Goal: Task Accomplishment & Management: Complete application form

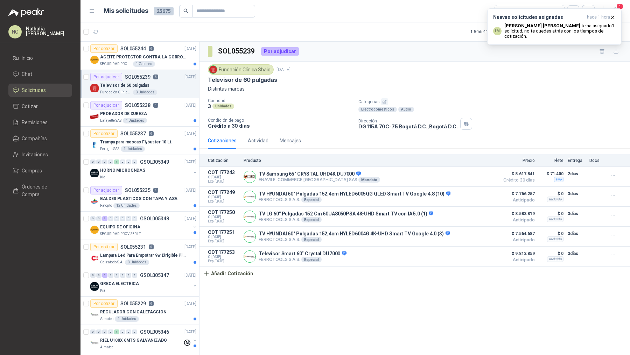
scroll to position [100, 0]
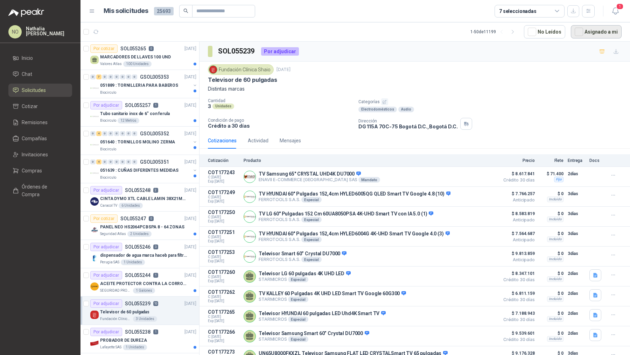
click at [586, 36] on button "Asignado a mi" at bounding box center [596, 31] width 51 height 13
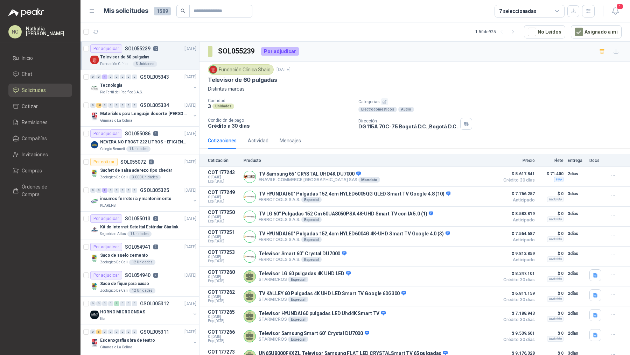
click at [159, 58] on div "Televisor de 60 pulgadas" at bounding box center [148, 57] width 96 height 8
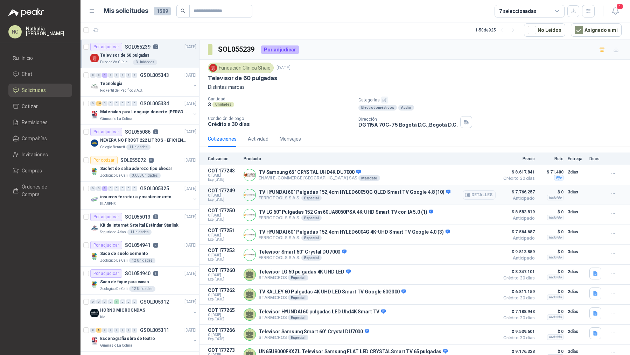
scroll to position [21, 0]
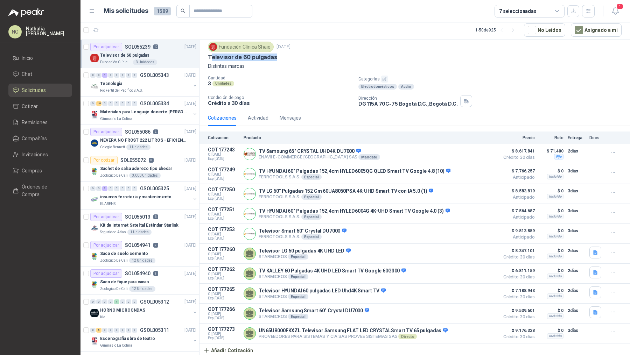
drag, startPoint x: 209, startPoint y: 57, endPoint x: 292, endPoint y: 57, distance: 82.7
click at [292, 57] on div "Televisor de 60 pulgadas" at bounding box center [415, 57] width 414 height 7
copy p "elevisor de 60 pulgadas"
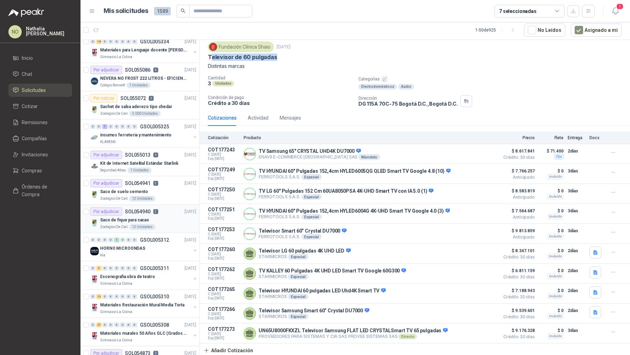
scroll to position [62, 0]
click at [159, 268] on p "GSOL005311" at bounding box center [154, 268] width 29 height 5
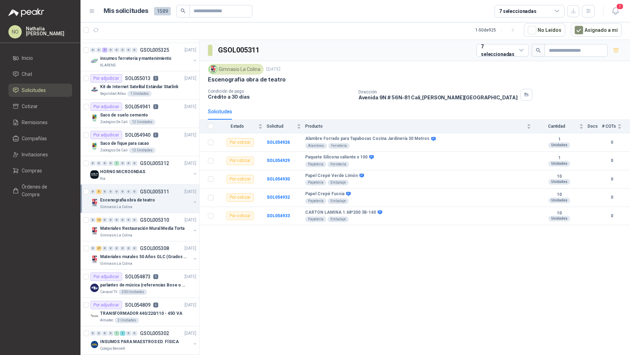
scroll to position [140, 0]
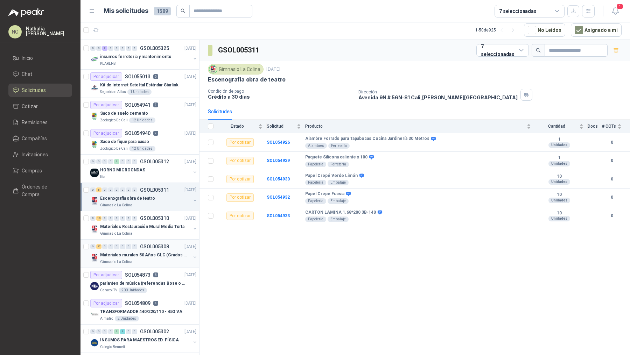
click at [159, 253] on p "Materiales murales 50 Años GLC (Grados 10 y 11)" at bounding box center [143, 255] width 87 height 7
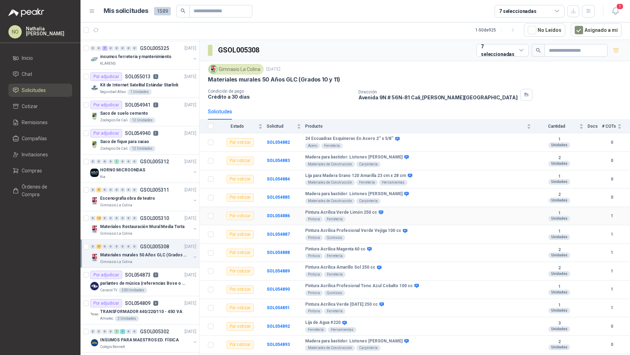
click at [283, 218] on td "SOL054886" at bounding box center [286, 216] width 39 height 19
click at [280, 214] on b "SOL054886" at bounding box center [278, 216] width 23 height 5
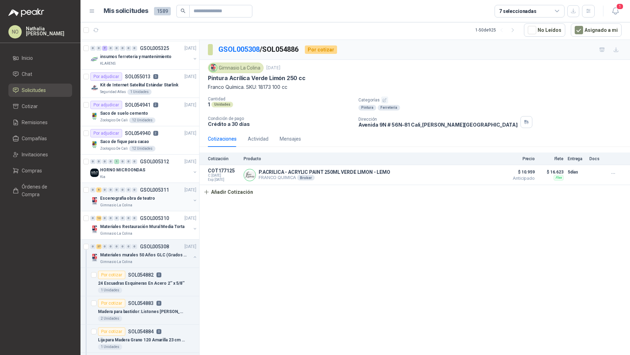
click at [152, 203] on div "Gimnasio La Colina" at bounding box center [145, 206] width 91 height 6
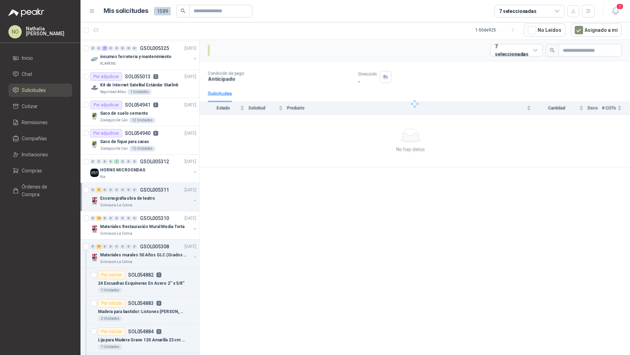
click at [152, 203] on div "Gimnasio La Colina" at bounding box center [145, 206] width 91 height 6
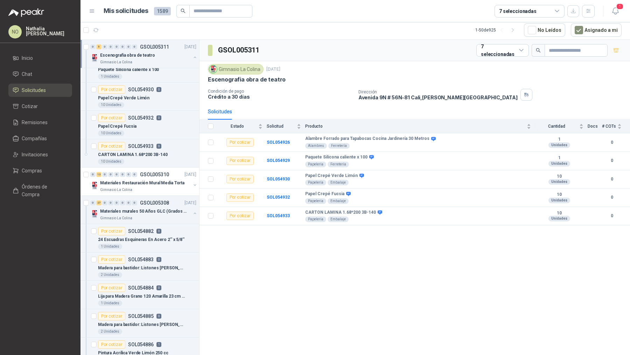
scroll to position [327, 0]
click at [152, 203] on div "0 27 0 0 0 0 0 0 GSOL005308 04/09/25" at bounding box center [144, 202] width 108 height 8
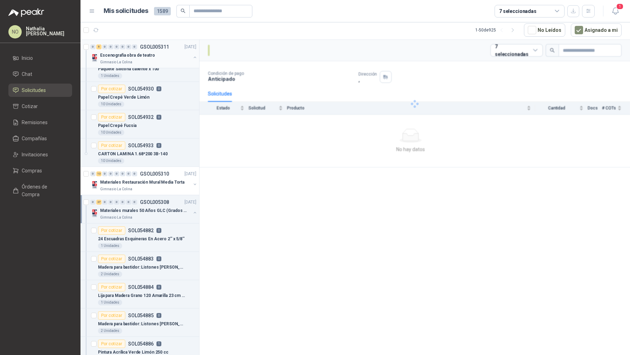
click at [152, 203] on div "0 27 0 0 0 0 0 0 GSOL005308 04/09/25" at bounding box center [144, 202] width 108 height 8
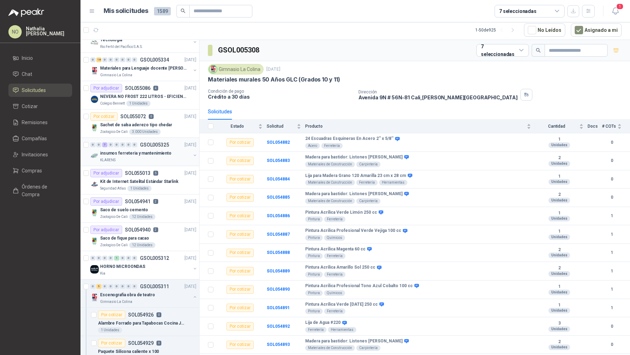
scroll to position [42, 0]
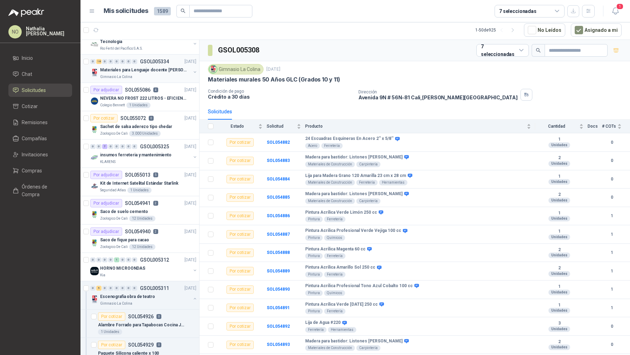
click at [152, 64] on div "0 18 0 0 0 0 0 0 GSOL005334 08/09/25" at bounding box center [144, 61] width 108 height 8
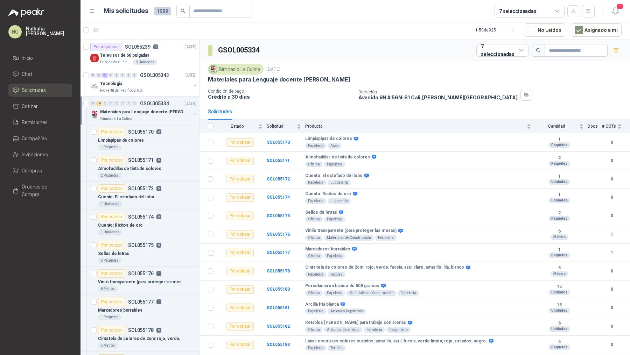
click at [160, 116] on div "Gimnasio La Colina" at bounding box center [145, 119] width 91 height 6
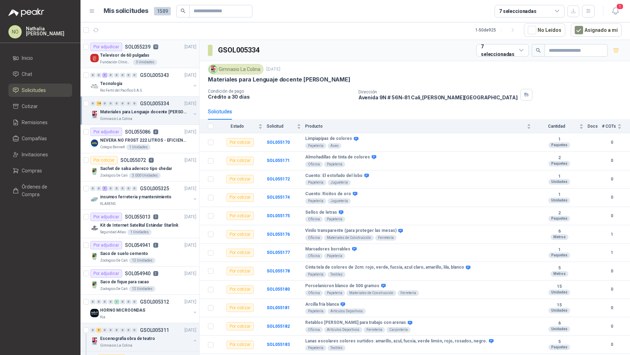
click at [168, 57] on div "Televisor de 60 pulgadas" at bounding box center [148, 55] width 96 height 8
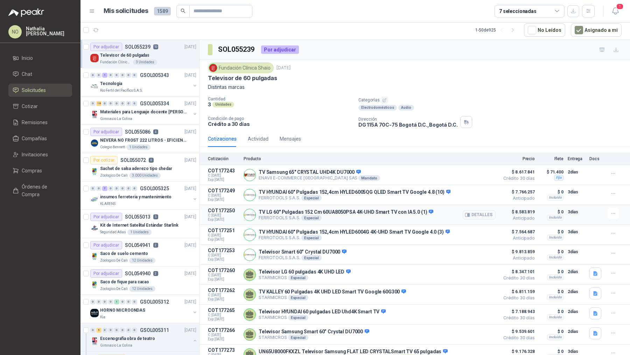
scroll to position [21, 0]
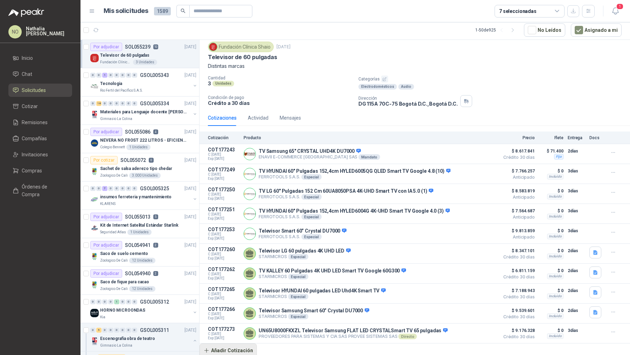
click at [236, 347] on button "Añadir Cotización" at bounding box center [228, 351] width 57 height 14
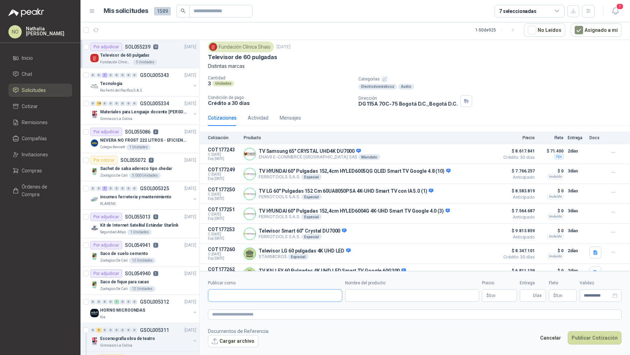
click at [252, 299] on input "Publicar como" at bounding box center [275, 296] width 134 height 12
type input "***"
type input "*"
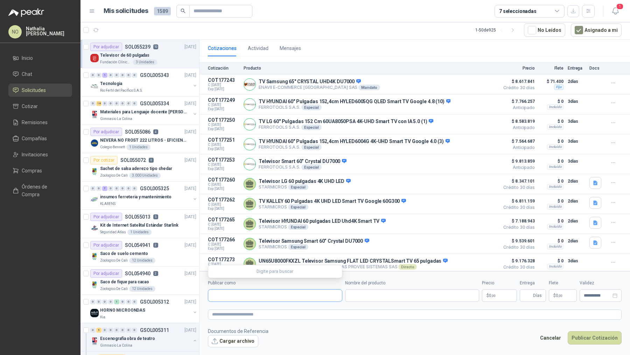
scroll to position [91, 0]
click at [470, 202] on button "Detalles" at bounding box center [479, 203] width 33 height 9
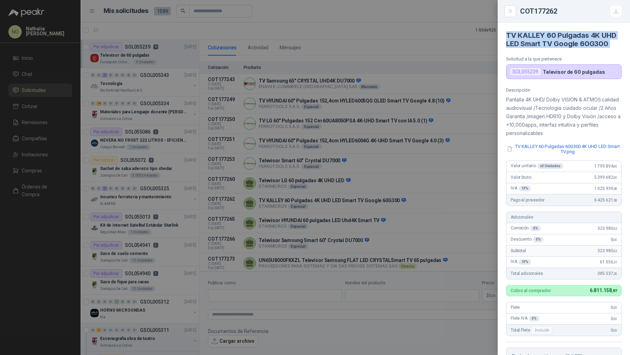
drag, startPoint x: 504, startPoint y: 34, endPoint x: 624, endPoint y: 53, distance: 122.2
click at [624, 53] on article "TV KALLEY 60 Pulgadas 4K UHD LED Smart TV Google 60G300 Solicitud a la que pert…" at bounding box center [564, 51] width 132 height 56
copy h4 "TV KALLEY 60 Pulgadas 4K UHD LED Smart TV Google 60G300"
click at [380, 235] on div at bounding box center [315, 177] width 630 height 355
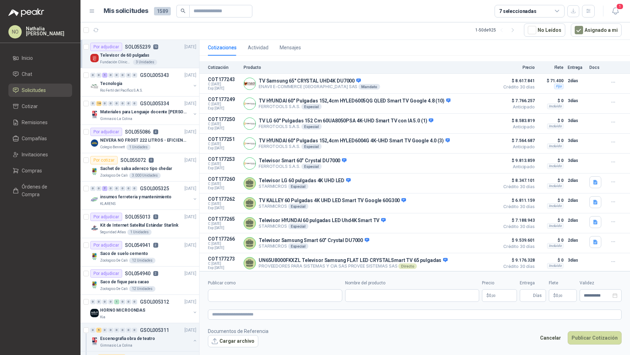
click at [263, 302] on div at bounding box center [275, 296] width 134 height 13
click at [552, 336] on button "Cancelar" at bounding box center [551, 338] width 29 height 13
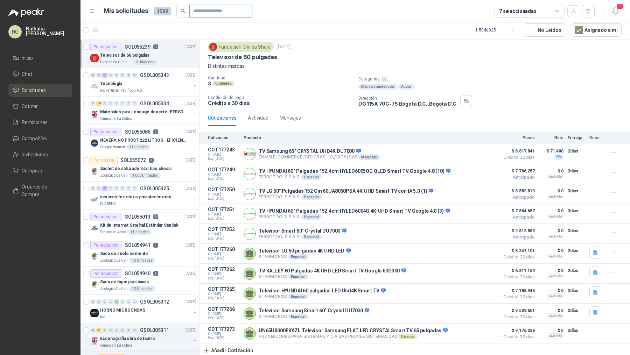
click at [238, 7] on input "text" at bounding box center [218, 11] width 49 height 12
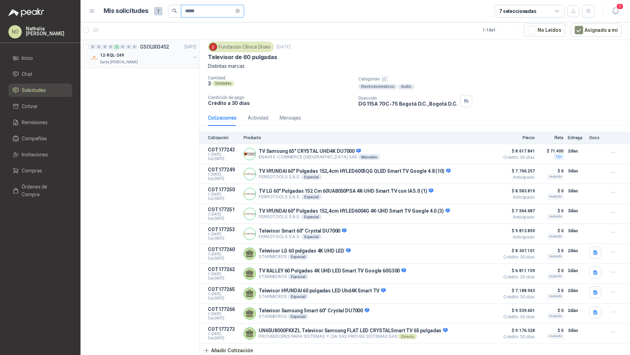
type input "*****"
click at [151, 57] on div "12-RQL-249" at bounding box center [145, 55] width 91 height 8
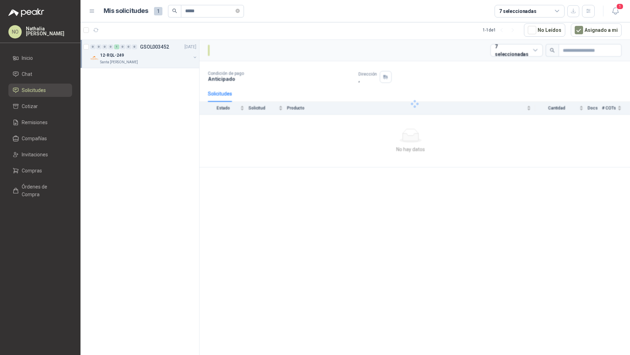
click at [151, 57] on div "12-RQL-249" at bounding box center [145, 55] width 91 height 8
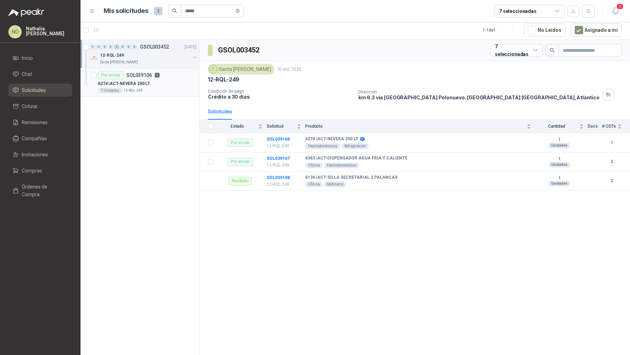
click at [161, 92] on div "1 Unidades 12-RQL-249" at bounding box center [147, 91] width 98 height 6
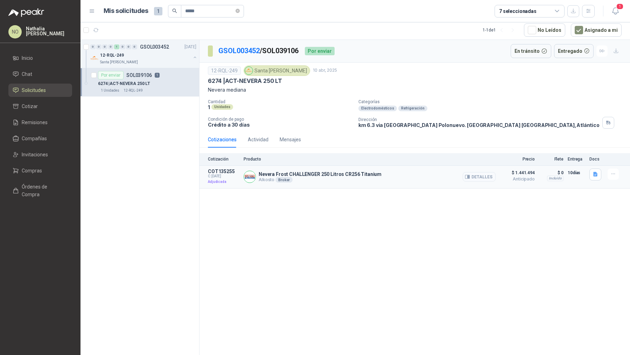
click at [478, 178] on button "Detalles" at bounding box center [479, 176] width 33 height 9
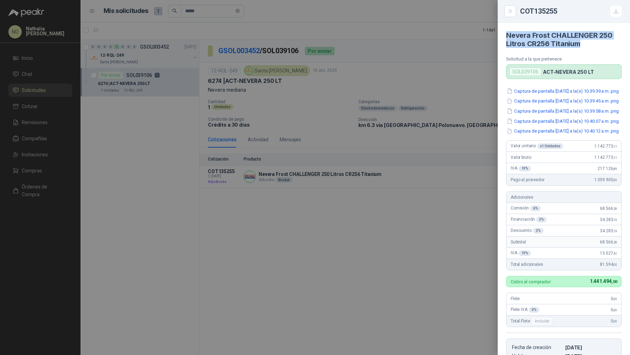
drag, startPoint x: 507, startPoint y: 36, endPoint x: 592, endPoint y: 45, distance: 85.2
click at [592, 45] on h4 "Nevera Frost CHALLENGER 250 Litros CR256 Titanium" at bounding box center [564, 39] width 116 height 17
copy h4 "Nevera Frost CHALLENGER 250 Litros CR256 Titanium"
click at [567, 88] on button "Captura de pantalla 2025-04-14 a la(s) 10.39.39 a.m..png" at bounding box center [562, 91] width 113 height 7
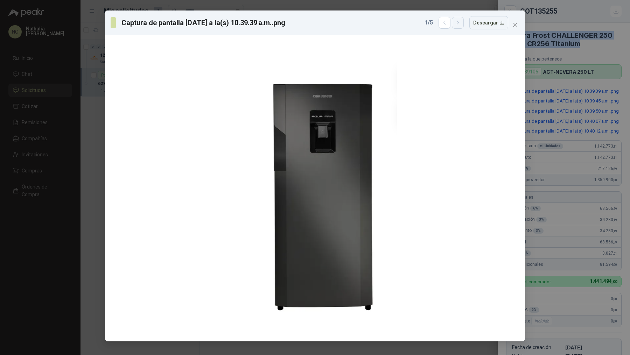
click at [461, 25] on icon "button" at bounding box center [458, 23] width 6 height 6
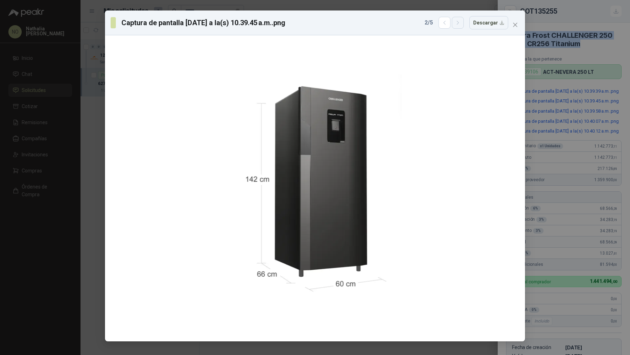
click at [461, 25] on icon "button" at bounding box center [458, 23] width 6 height 6
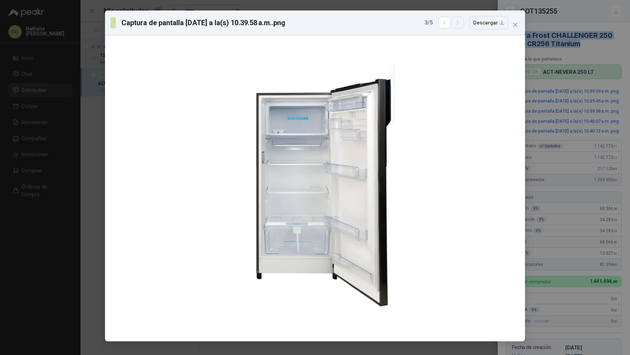
click at [461, 25] on icon "button" at bounding box center [458, 23] width 6 height 6
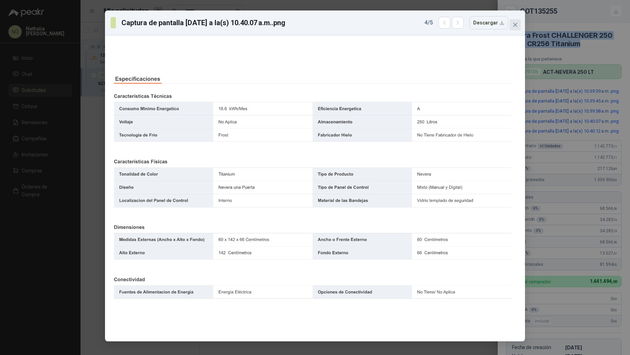
click at [516, 23] on icon "close" at bounding box center [516, 25] width 6 height 6
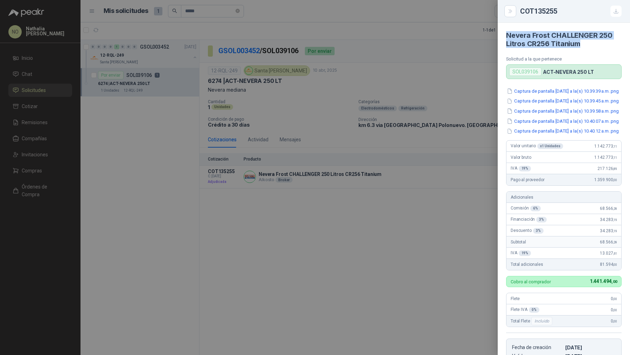
click at [300, 85] on div at bounding box center [315, 177] width 630 height 355
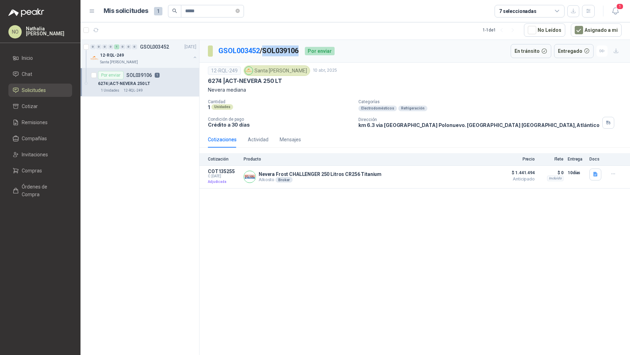
drag, startPoint x: 266, startPoint y: 50, endPoint x: 303, endPoint y: 50, distance: 37.1
click at [299, 50] on p "GSOL003452 / SOL039106" at bounding box center [259, 51] width 81 height 11
copy p "SOL039106"
drag, startPoint x: 207, startPoint y: 79, endPoint x: 291, endPoint y: 79, distance: 84.1
click at [292, 79] on div "12-RQL-249 Santa Anita Napoles 10 abr, 2025 6274 | ACT-NEVERA 250 LT Nevera med…" at bounding box center [415, 97] width 431 height 69
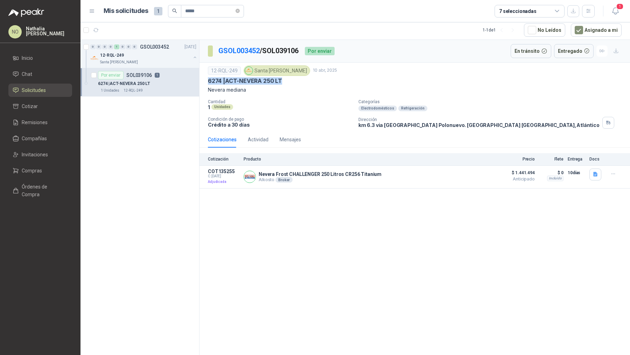
copy p "6274 | ACT-NEVERA 250 LT"
drag, startPoint x: 267, startPoint y: 48, endPoint x: 302, endPoint y: 50, distance: 35.1
click at [299, 50] on p "GSOL003452 / SOL039106" at bounding box center [259, 51] width 81 height 11
copy p "SOL039106"
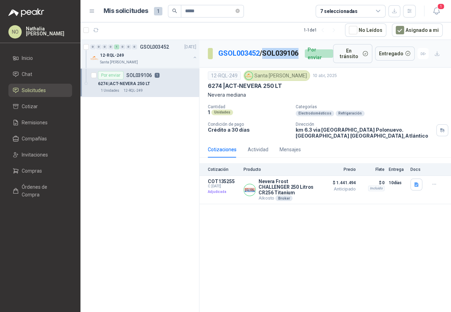
click at [236, 59] on p "GSOL003452 / SOL039106" at bounding box center [259, 53] width 81 height 11
drag, startPoint x: 219, startPoint y: 59, endPoint x: 261, endPoint y: 60, distance: 42.0
click at [261, 59] on p "GSOL003452 / SOL039106" at bounding box center [259, 53] width 81 height 11
copy p "SOL039106"
click at [309, 192] on button "Detalles" at bounding box center [300, 189] width 33 height 9
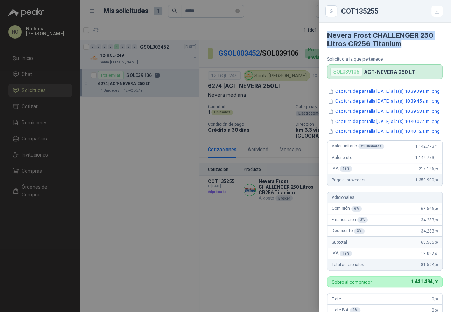
drag, startPoint x: 328, startPoint y: 34, endPoint x: 407, endPoint y: 41, distance: 79.5
click at [407, 41] on h4 "Nevera Frost CHALLENGER 250 Litros CR256 Titanium" at bounding box center [385, 39] width 116 height 17
copy h4 "Nevera Frost CHALLENGER 250 Litros CR256 Titanium"
click at [298, 68] on div at bounding box center [225, 156] width 451 height 312
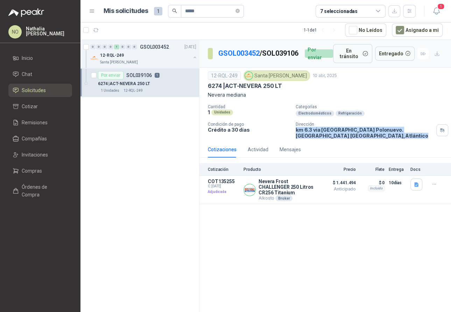
drag, startPoint x: 296, startPoint y: 133, endPoint x: 322, endPoint y: 140, distance: 27.2
click at [322, 139] on p "km 6.3 via campeche Polonuevo. Baranoa Barranquilla , Atlántico" at bounding box center [365, 133] width 138 height 12
copy p "km 6.3 via campeche Polonuevo. Baranoa Barranquilla , Atlántico"
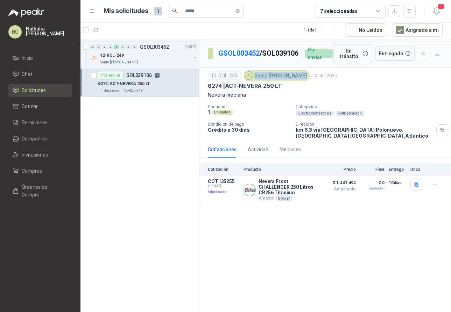
drag, startPoint x: 254, startPoint y: 77, endPoint x: 297, endPoint y: 78, distance: 43.8
click at [297, 78] on div "Santa [PERSON_NAME]" at bounding box center [277, 75] width 67 height 11
copy div "Santa [PERSON_NAME]"
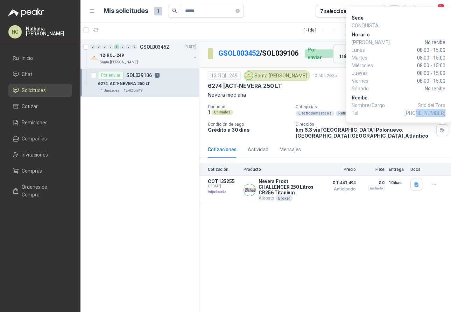
drag, startPoint x: 418, startPoint y: 113, endPoint x: 445, endPoint y: 113, distance: 27.0
click at [445, 113] on span "+57 3117530819" at bounding box center [425, 113] width 41 height 8
drag, startPoint x: 418, startPoint y: 106, endPoint x: 445, endPoint y: 106, distance: 26.6
click at [445, 106] on p "Nombre/Cargo Stid del Toro" at bounding box center [399, 106] width 94 height 8
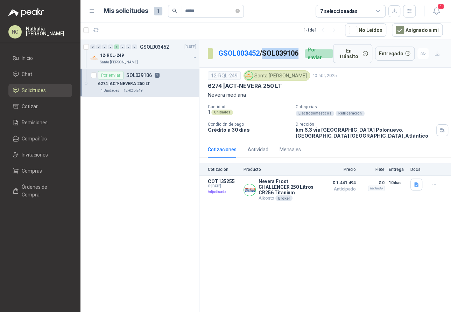
drag, startPoint x: 219, startPoint y: 59, endPoint x: 257, endPoint y: 61, distance: 37.9
click at [258, 59] on p "GSOL003452 / SOL039106" at bounding box center [259, 53] width 81 height 11
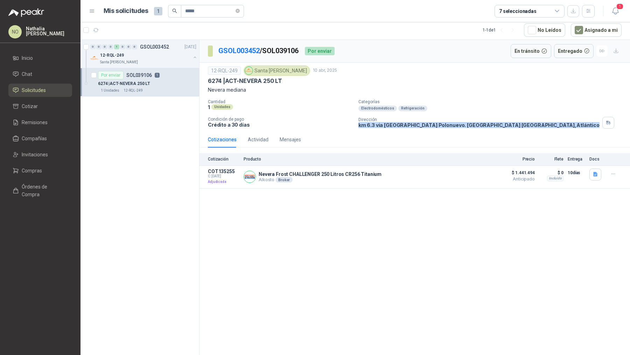
drag, startPoint x: 357, startPoint y: 123, endPoint x: 509, endPoint y: 127, distance: 152.0
click at [510, 127] on div "12-RQL-249 Santa Anita Napoles 10 abr, 2025 6274 | ACT-NEVERA 250 LT Nevera med…" at bounding box center [415, 97] width 431 height 69
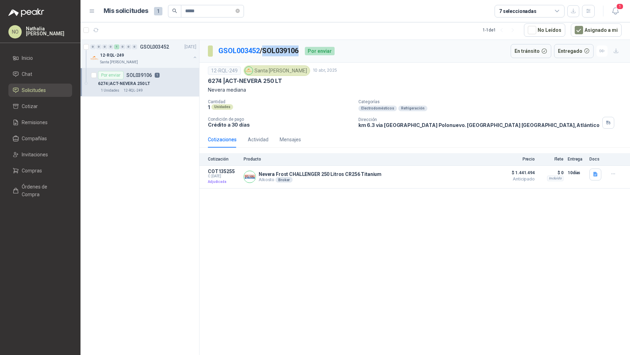
drag, startPoint x: 268, startPoint y: 50, endPoint x: 303, endPoint y: 51, distance: 35.0
click at [299, 51] on p "GSOL003452 / SOL039106" at bounding box center [259, 51] width 81 height 11
click at [615, 2] on header "Mis solicitudes 1 ***** 7 seleccionadas 1" at bounding box center [356, 11] width 550 height 22
click at [615, 4] on header "Mis solicitudes 1 ***** 7 seleccionadas 1" at bounding box center [356, 11] width 550 height 22
click at [616, 8] on icon "button" at bounding box center [615, 11] width 9 height 9
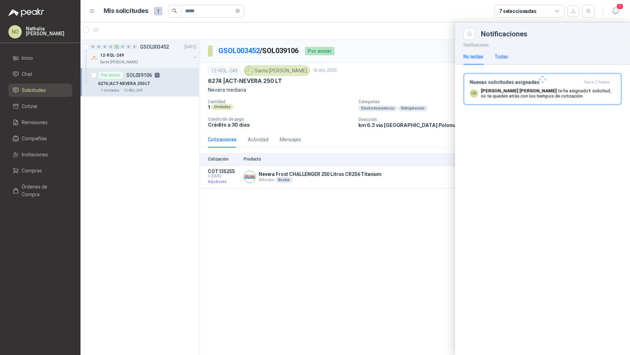
click at [503, 53] on div "Todas" at bounding box center [502, 57] width 14 height 8
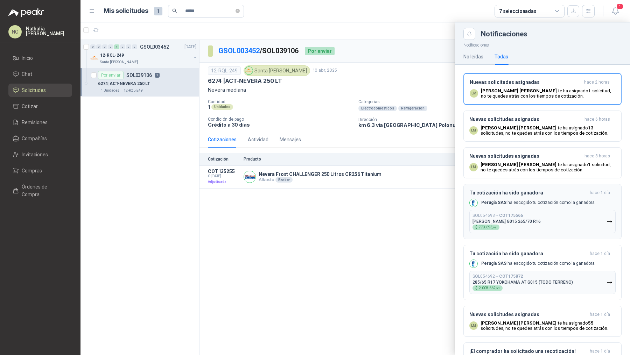
click at [520, 213] on button "SOL054693 → COT175566 Llanta Yoko G015 265/70 R16 $ 773.693 ,99" at bounding box center [543, 221] width 146 height 23
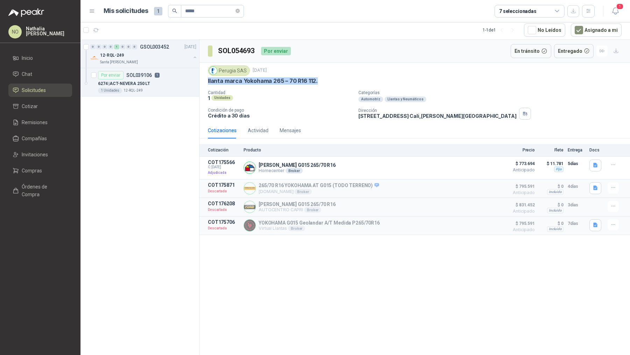
drag, startPoint x: 207, startPoint y: 80, endPoint x: 332, endPoint y: 84, distance: 125.1
click at [332, 84] on div "Perugia SAS 3 sept, 2025 llanta marca Yokohama 265 – 70 R16 112. Cantidad 1 Uni…" at bounding box center [415, 93] width 431 height 60
click at [240, 12] on icon "close-circle" at bounding box center [238, 11] width 4 height 4
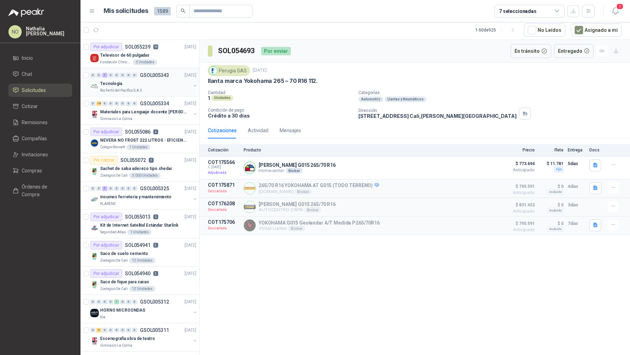
click at [141, 84] on div "Tecnologia" at bounding box center [145, 83] width 91 height 8
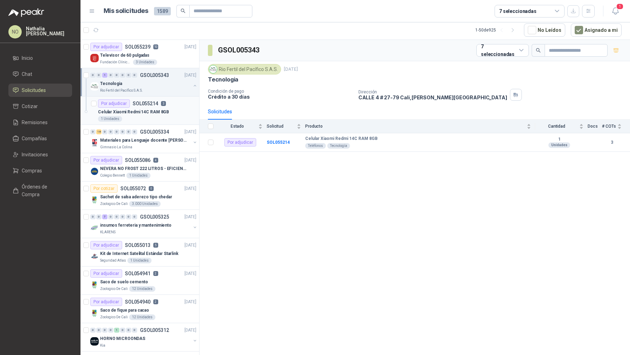
click at [144, 111] on p "Celular Xiaomi Redmi 14C RAM 8GB" at bounding box center [133, 112] width 71 height 7
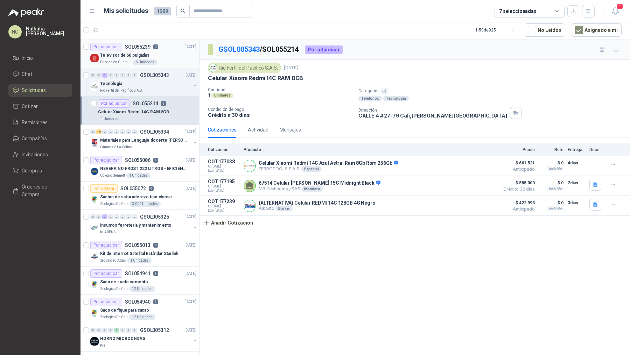
click at [171, 64] on div "Fundación Clínica Shaio 3 Unidades" at bounding box center [148, 63] width 96 height 6
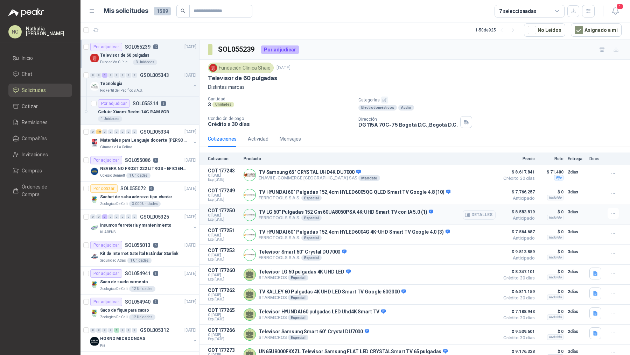
scroll to position [21, 0]
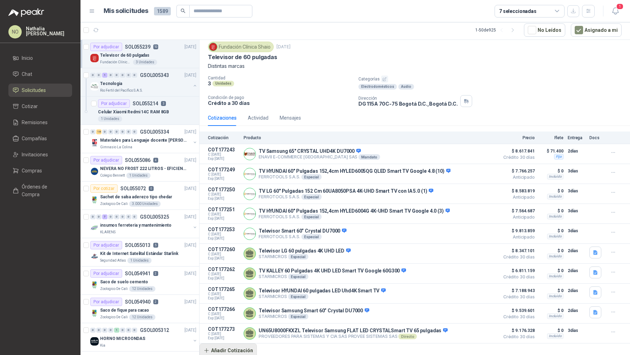
click at [233, 351] on button "Añadir Cotización" at bounding box center [228, 351] width 57 height 14
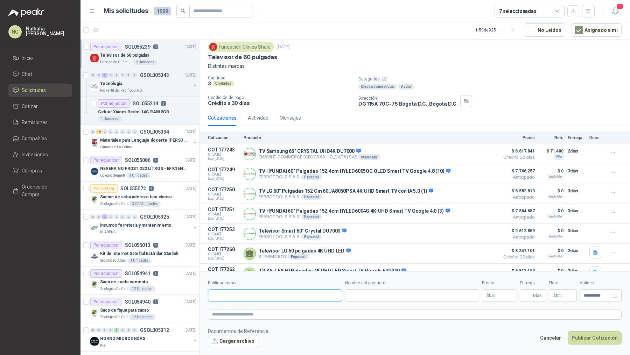
click at [264, 293] on input "Publicar como" at bounding box center [275, 296] width 134 height 12
type input "*******"
click at [262, 312] on div "KTRONIX NIT : 000000001" at bounding box center [275, 313] width 123 height 8
type input "**********"
click at [357, 296] on input "Nombre del producto" at bounding box center [412, 296] width 134 height 13
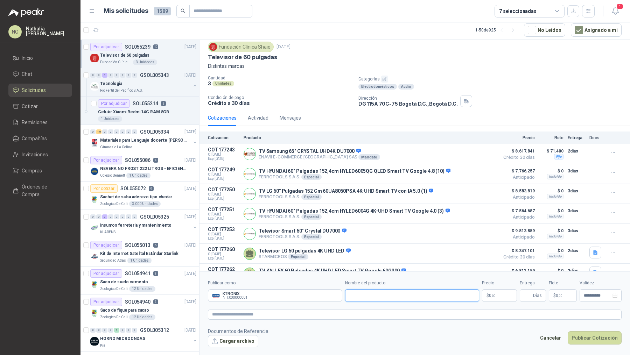
paste input "**********"
type input "**********"
click at [497, 297] on p "$ 0 ,00" at bounding box center [499, 296] width 35 height 13
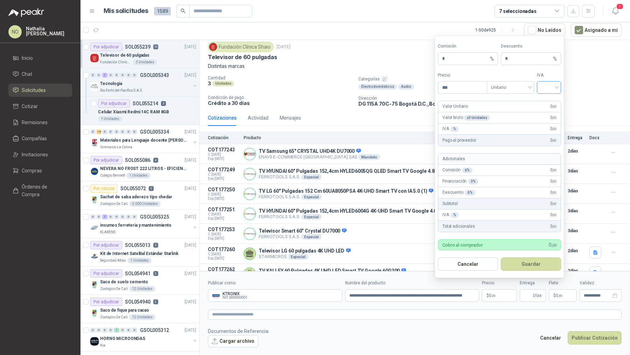
click at [545, 87] on input "search" at bounding box center [549, 87] width 16 height 11
click at [546, 101] on div "19%" at bounding box center [549, 103] width 13 height 8
click at [518, 92] on span "Unitario" at bounding box center [510, 87] width 39 height 11
click at [521, 113] on div "Unitario con IVA" at bounding box center [511, 115] width 36 height 8
click at [462, 94] on input "***" at bounding box center [462, 88] width 49 height 12
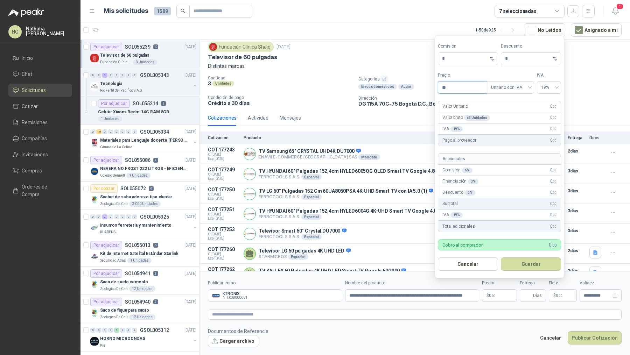
type input "*"
type input "**********"
click at [512, 57] on input "*" at bounding box center [528, 59] width 47 height 12
type input "*"
click at [538, 269] on button "Guardar" at bounding box center [531, 264] width 60 height 13
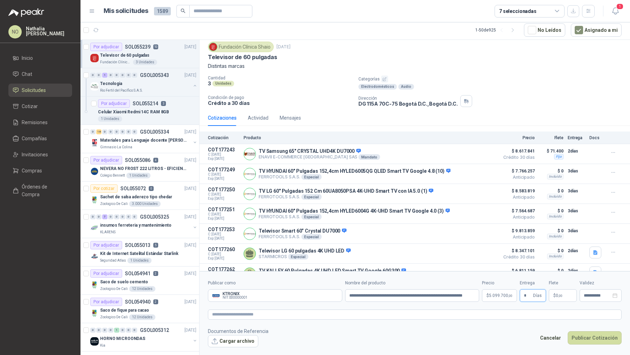
type input "*"
click at [500, 344] on footer "Documentos de Referencia Cargar archivo Cancelar Publicar Cotización" at bounding box center [415, 338] width 414 height 20
click at [561, 294] on span "0 ,00" at bounding box center [559, 296] width 7 height 4
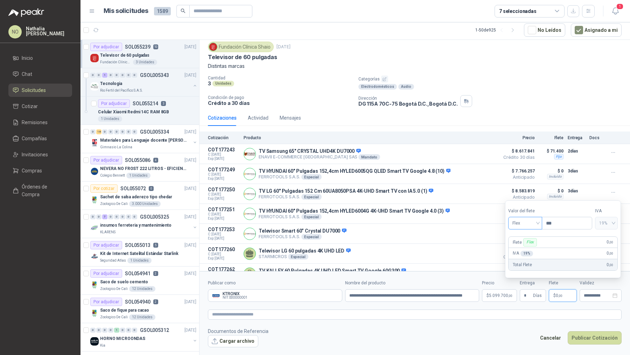
click at [524, 225] on span "Flex" at bounding box center [526, 223] width 26 height 11
click at [525, 246] on div "Incluido" at bounding box center [525, 250] width 23 height 8
click at [591, 302] on div "**********" at bounding box center [601, 296] width 42 height 13
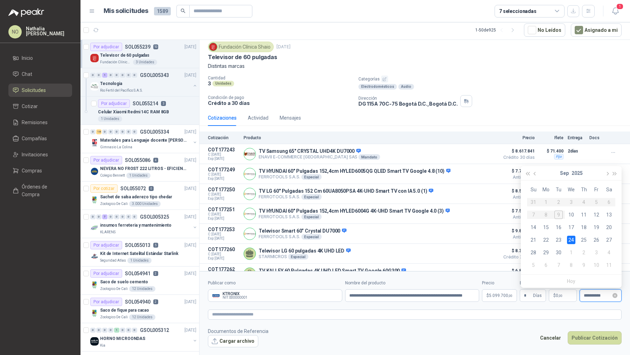
click at [591, 302] on div "**********" at bounding box center [601, 296] width 42 height 13
click at [599, 215] on div "12" at bounding box center [597, 215] width 8 height 8
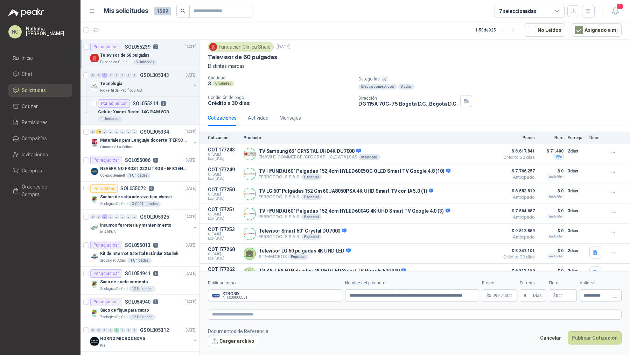
type input "**********"
click at [494, 297] on span "5.099.700 ,00" at bounding box center [500, 296] width 23 height 4
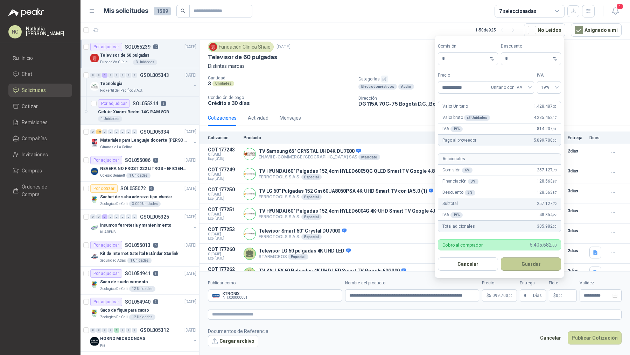
click at [528, 265] on button "Guardar" at bounding box center [531, 264] width 60 height 13
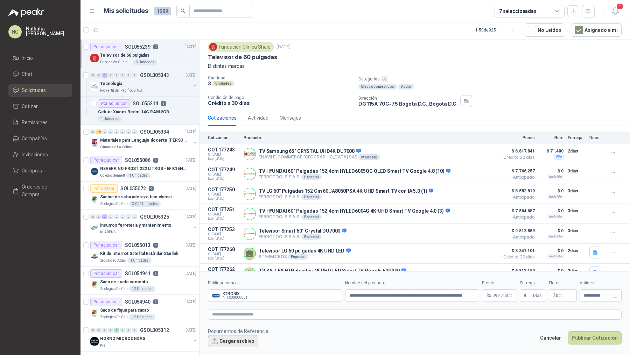
click at [228, 342] on button "Cargar archivo" at bounding box center [233, 342] width 50 height 13
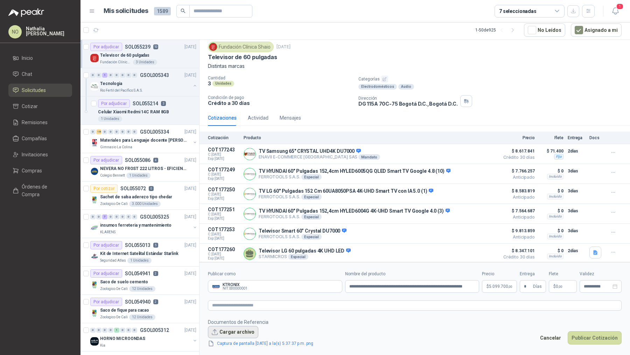
click at [237, 326] on button "Cargar archivo" at bounding box center [233, 332] width 50 height 13
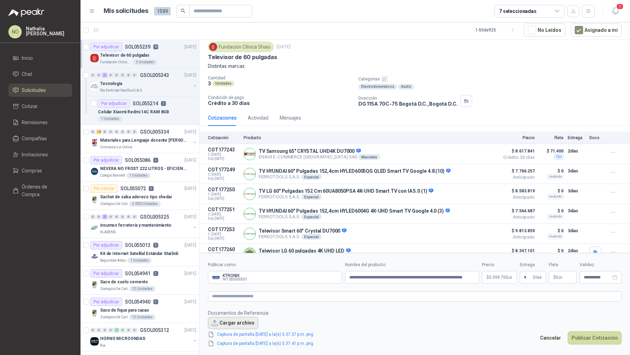
click at [228, 323] on button "Cargar archivo" at bounding box center [233, 323] width 50 height 13
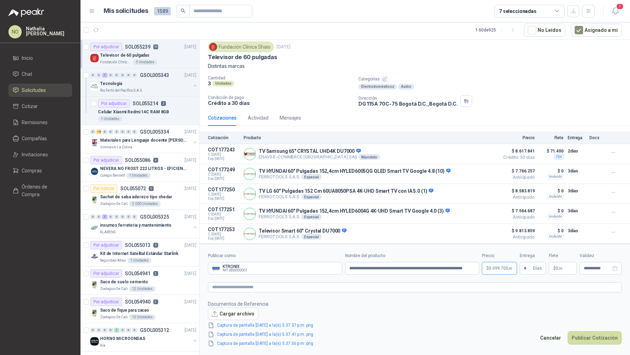
click at [499, 272] on p "$ 5.099.700 ,00" at bounding box center [499, 268] width 35 height 13
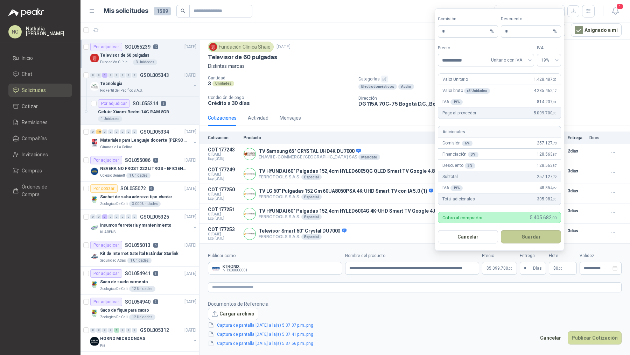
click at [539, 236] on button "Guardar" at bounding box center [531, 236] width 60 height 13
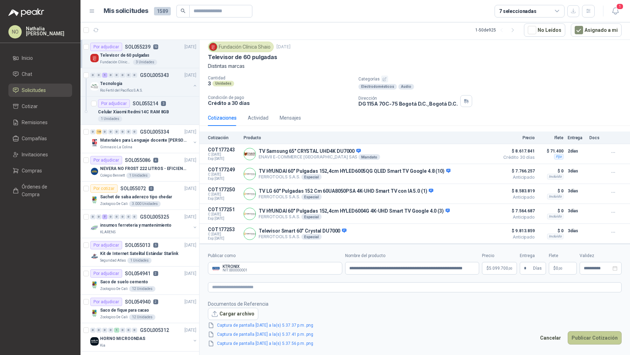
click at [588, 337] on button "Publicar Cotización" at bounding box center [595, 338] width 54 height 13
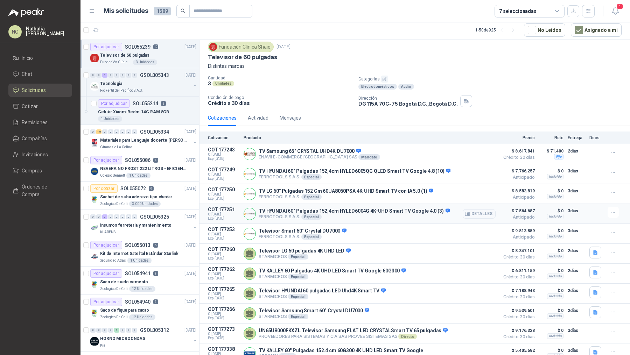
scroll to position [41, 0]
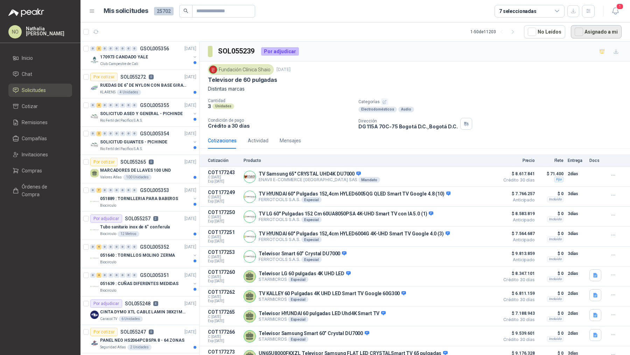
click at [593, 34] on button "Asignado a mi" at bounding box center [596, 31] width 51 height 13
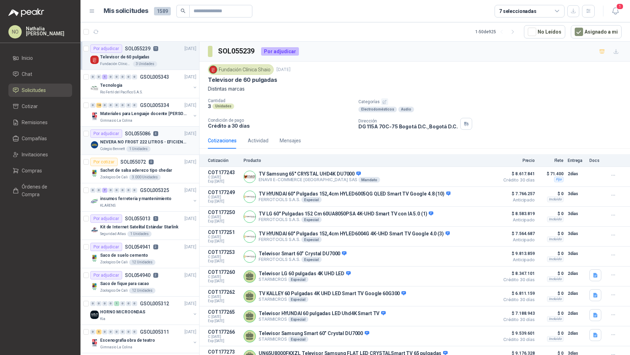
click at [168, 127] on article "Por adjudicar SOL055086 4 [DATE] NEVERA NO FROST 222 LITROS - EFICIENCIA ENERGE…" at bounding box center [140, 141] width 119 height 28
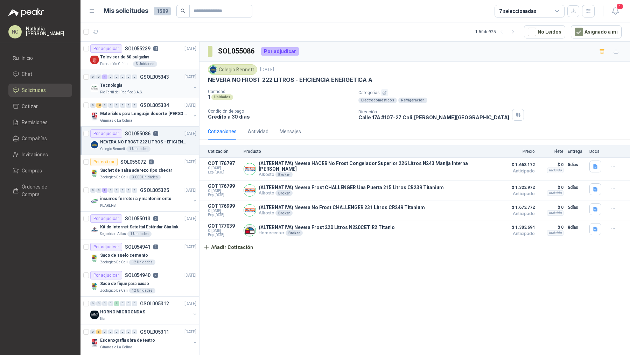
click at [147, 78] on p "GSOL005343" at bounding box center [154, 77] width 29 height 5
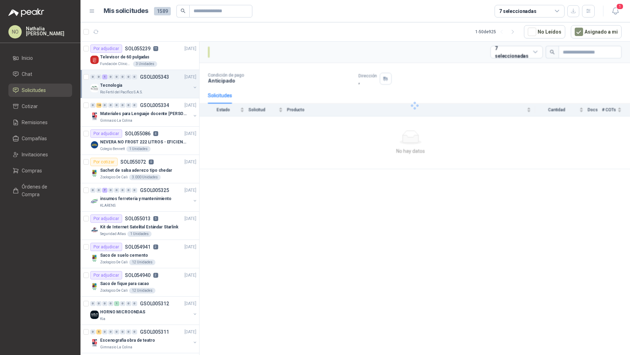
click at [147, 78] on p "GSOL005343" at bounding box center [154, 77] width 29 height 5
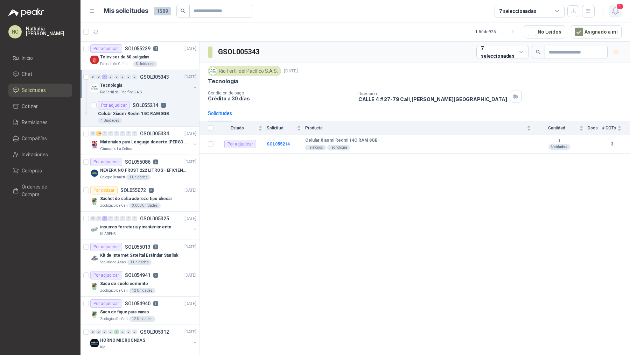
click at [615, 9] on icon "button" at bounding box center [615, 11] width 9 height 9
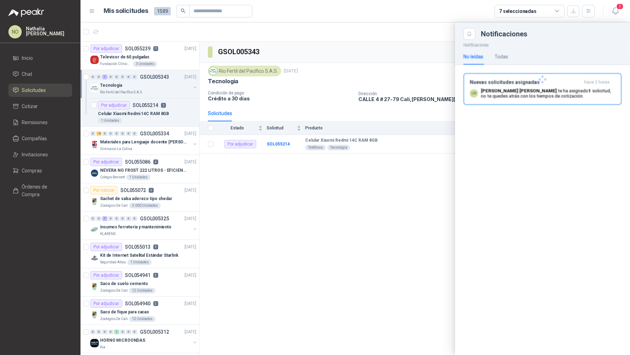
click at [508, 95] on p "[PERSON_NAME] te ha asignado 1 solicitud , no te quedes atrás con los tiempos d…" at bounding box center [548, 93] width 134 height 11
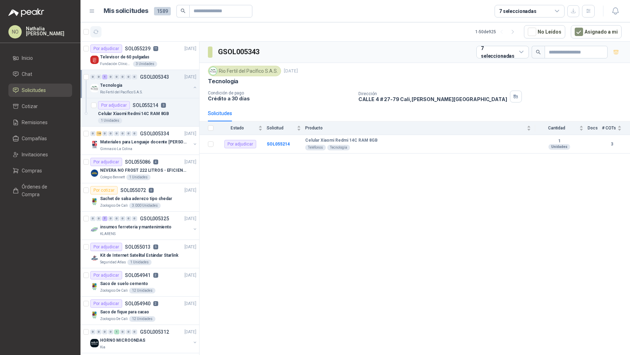
click at [95, 29] on icon "button" at bounding box center [96, 32] width 6 height 6
click at [162, 87] on div "Tecnologia" at bounding box center [145, 85] width 91 height 8
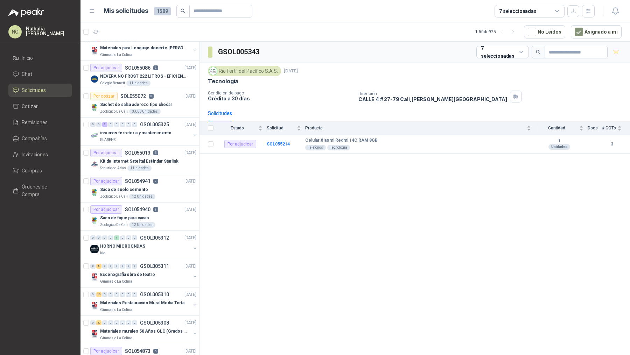
scroll to position [69, 0]
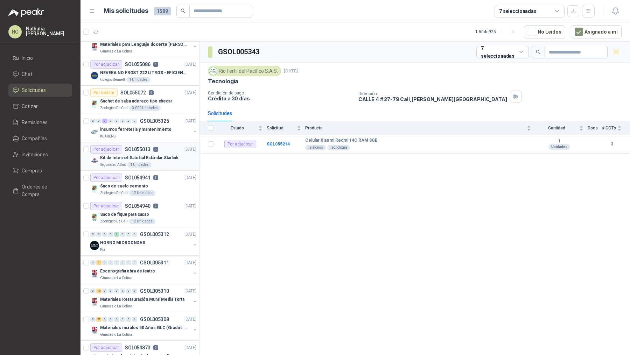
click at [147, 165] on div "1 Unidades" at bounding box center [139, 165] width 24 height 6
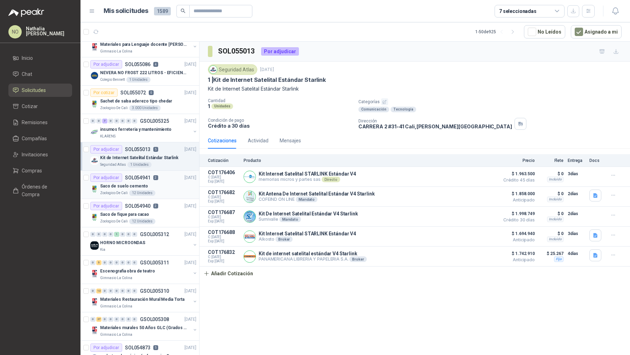
click at [150, 185] on div "Saco de suelo cemento" at bounding box center [148, 186] width 96 height 8
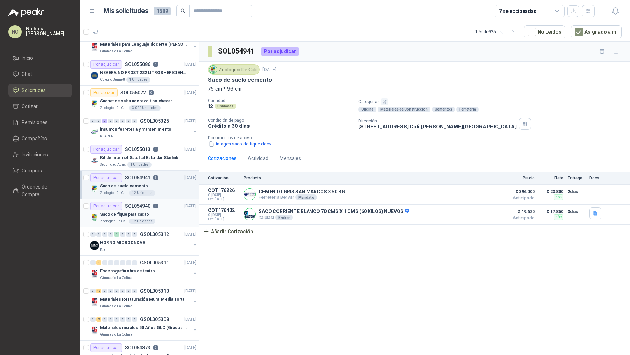
click at [151, 202] on div "Por adjudicar SOL054940 2" at bounding box center [124, 206] width 68 height 8
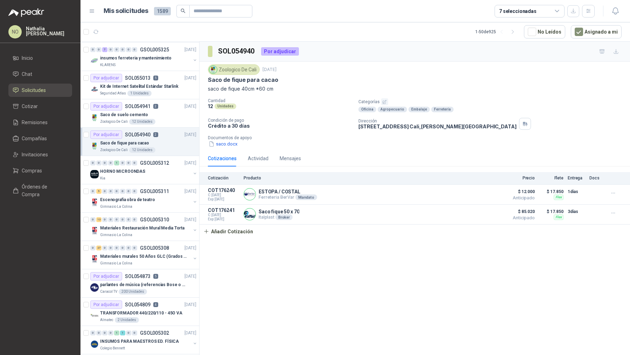
scroll to position [142, 0]
click at [151, 203] on div "Gimnasio La Colina" at bounding box center [145, 206] width 91 height 6
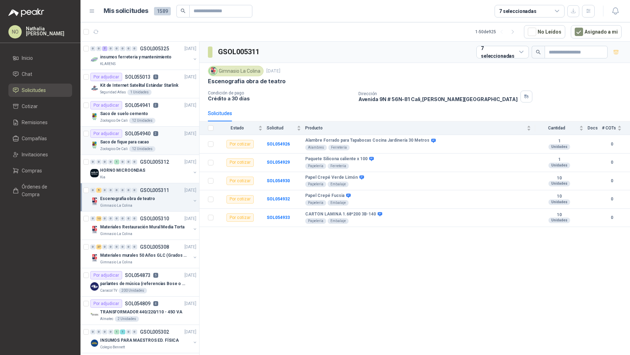
scroll to position [162, 0]
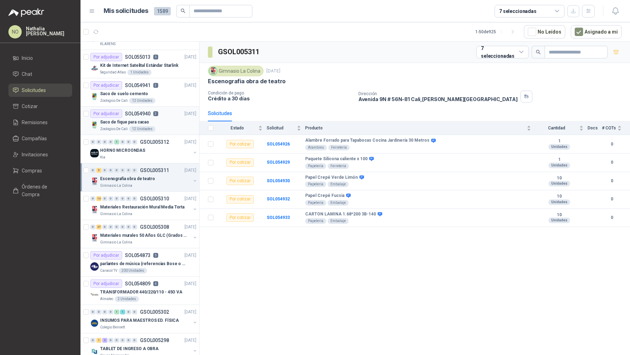
click at [151, 204] on p "Materiales Restauración Mural Media Torta" at bounding box center [142, 207] width 84 height 7
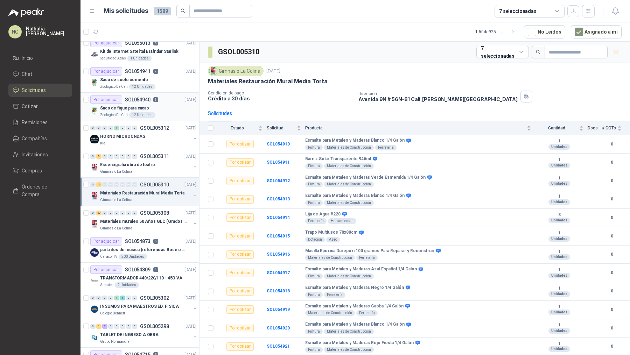
scroll to position [177, 0]
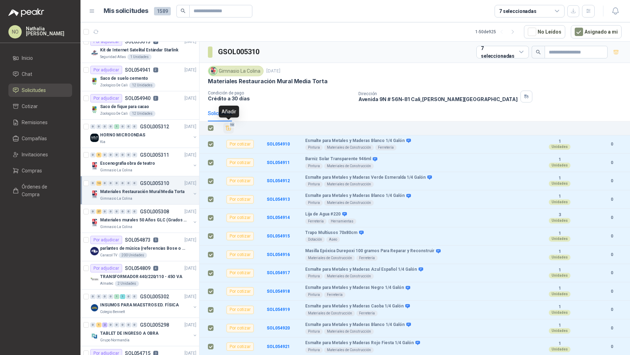
click at [227, 127] on icon "Añadir" at bounding box center [228, 128] width 5 height 5
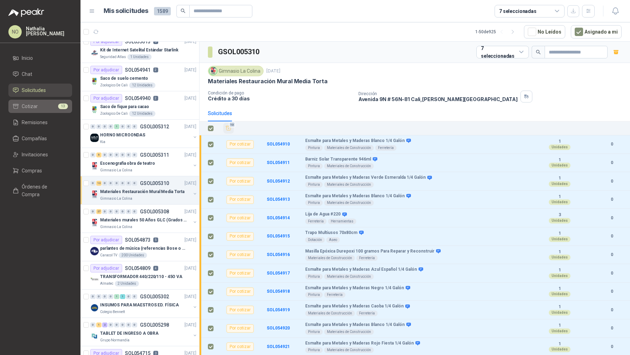
click at [48, 108] on li "Cotizar 13" at bounding box center [40, 107] width 55 height 8
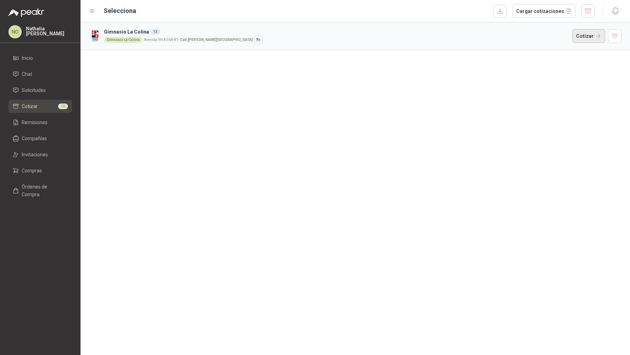
click at [580, 34] on button "Cotizar" at bounding box center [589, 36] width 33 height 14
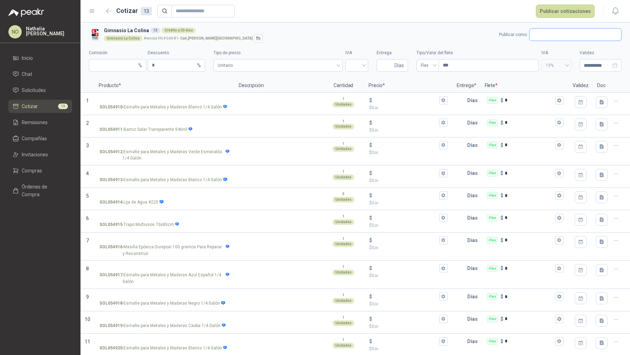
click at [542, 33] on input "text" at bounding box center [576, 35] width 92 height 12
type input "******"
click at [545, 52] on span "NIT : 900420715" at bounding box center [552, 54] width 25 height 4
type input "*"
type input "**********"
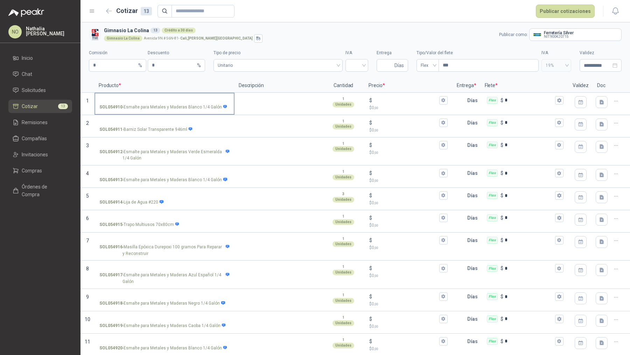
click at [186, 102] on input "SOL054910 - Esmalte para Metales y Maderas Blanco 1/4 Galón" at bounding box center [164, 100] width 130 height 5
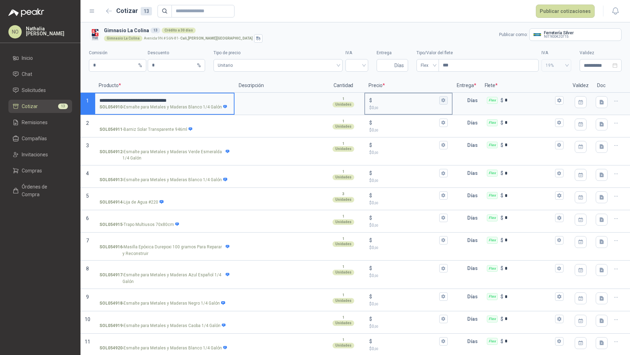
click at [441, 100] on icon "button" at bounding box center [443, 100] width 5 height 5
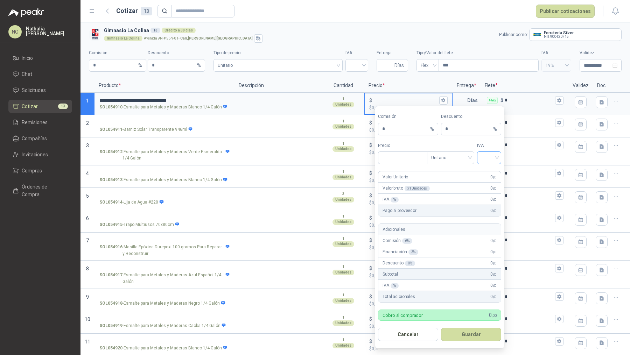
click at [489, 158] on input "search" at bounding box center [490, 157] width 16 height 11
click at [490, 172] on div "19%" at bounding box center [489, 172] width 13 height 8
click at [414, 159] on input "***" at bounding box center [403, 158] width 49 height 12
type input "*"
type input "********"
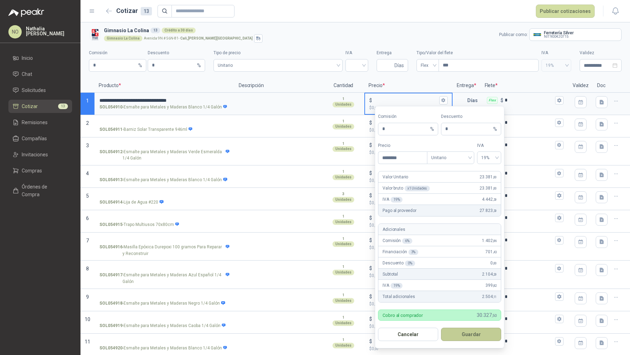
click at [490, 336] on button "Guardar" at bounding box center [471, 334] width 60 height 13
type input "******"
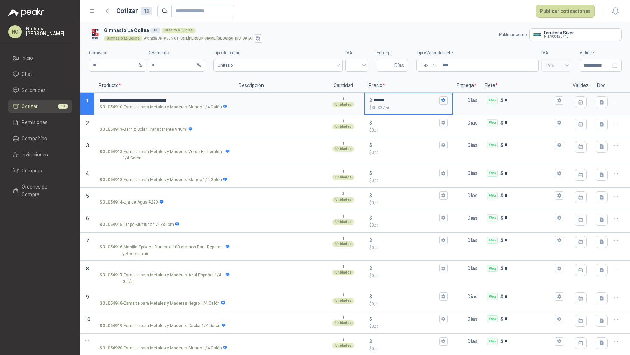
drag, startPoint x: 392, startPoint y: 100, endPoint x: 367, endPoint y: 100, distance: 24.5
click at [369, 100] on div "$ ******" at bounding box center [408, 100] width 78 height 8
click at [206, 297] on input "SOL054918 - Esmalte para Metales y Maderas Negro 1/4 Galón" at bounding box center [164, 297] width 130 height 5
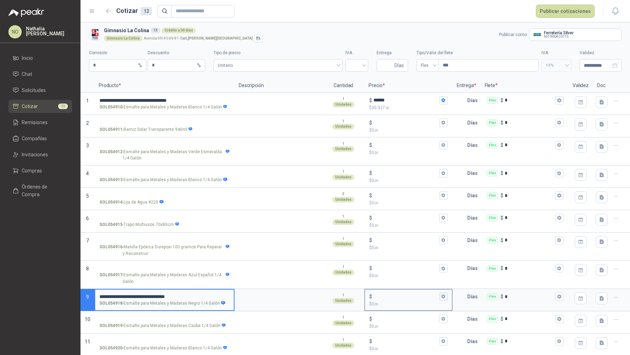
click at [441, 293] on button "$ $ 0 ,00" at bounding box center [444, 297] width 8 height 8
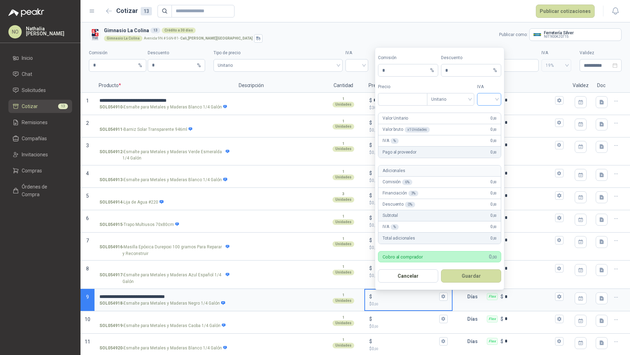
click at [489, 101] on input "search" at bounding box center [490, 99] width 16 height 11
type input "***"
click at [339, 38] on div "Gimnasio [GEOGRAPHIC_DATA]-81 - [GEOGRAPHIC_DATA] , [PERSON_NAME][GEOGRAPHIC_DA…" at bounding box center [300, 38] width 393 height 8
type input "*"
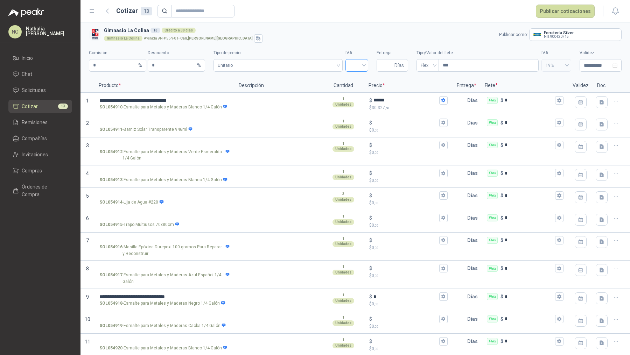
click at [355, 64] on input "search" at bounding box center [357, 65] width 14 height 11
click at [355, 78] on div "19%" at bounding box center [354, 80] width 12 height 8
click at [384, 69] on input "Entrega" at bounding box center [387, 66] width 12 height 12
type input "*"
click at [424, 67] on span "Flex" at bounding box center [428, 65] width 14 height 11
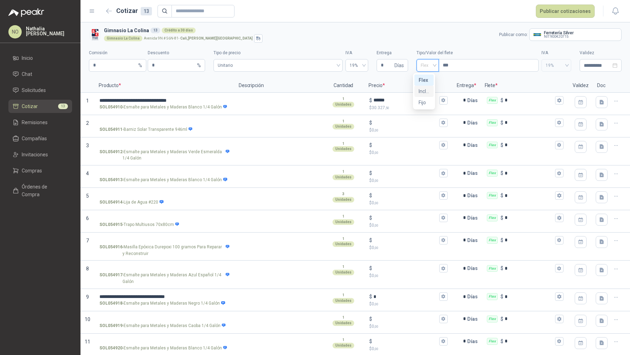
click at [428, 92] on div "Incluido" at bounding box center [424, 92] width 11 height 8
click at [587, 70] on div "**********" at bounding box center [601, 65] width 42 height 13
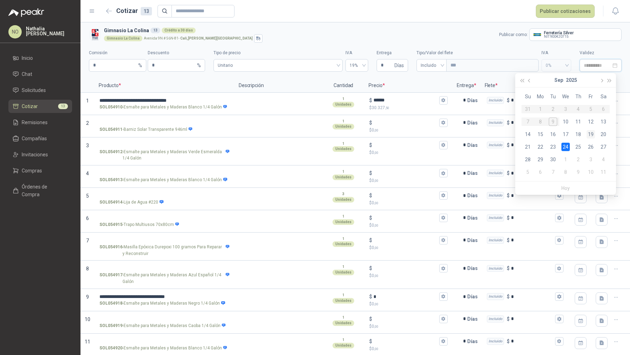
type input "**********"
click at [590, 133] on div "19" at bounding box center [591, 134] width 8 height 8
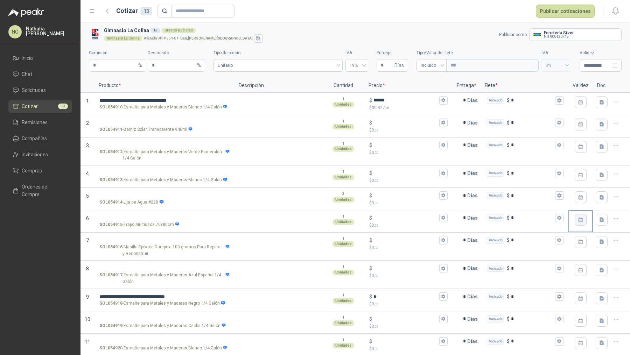
type input "**********"
click at [442, 295] on icon "button" at bounding box center [444, 297] width 4 height 4
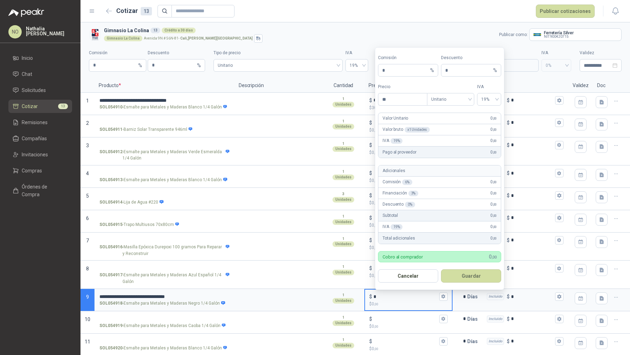
type input "*"
type input "********"
click at [492, 277] on button "Guardar" at bounding box center [471, 276] width 60 height 13
type input "******"
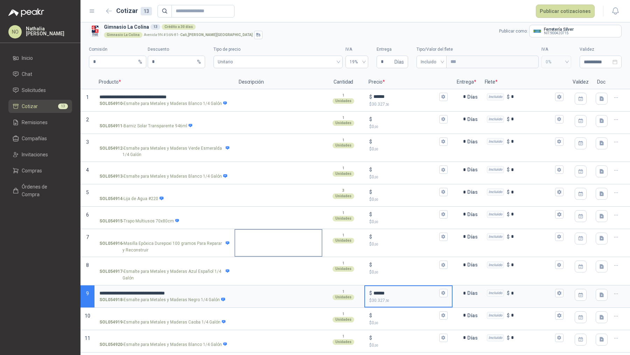
scroll to position [49, 0]
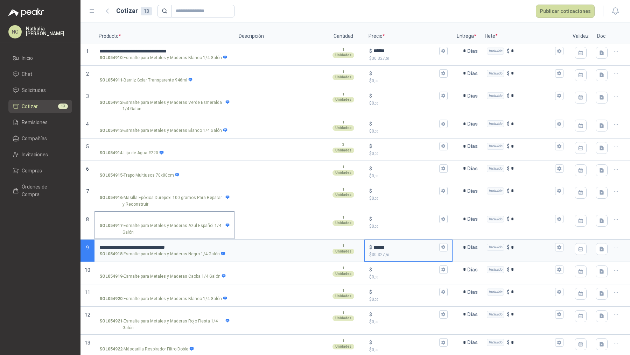
click at [194, 220] on input "SOL054917 - Esmalte para Metales y Maderas Azul Español 1/4 Galón" at bounding box center [164, 219] width 130 height 5
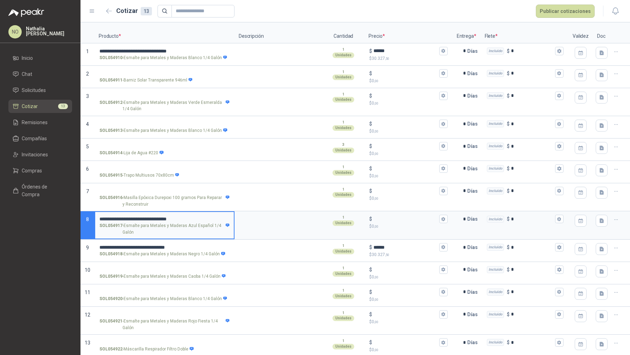
click at [197, 218] on input "**********" at bounding box center [164, 219] width 130 height 5
type input "**********"
click at [442, 217] on icon "button" at bounding box center [444, 219] width 4 height 4
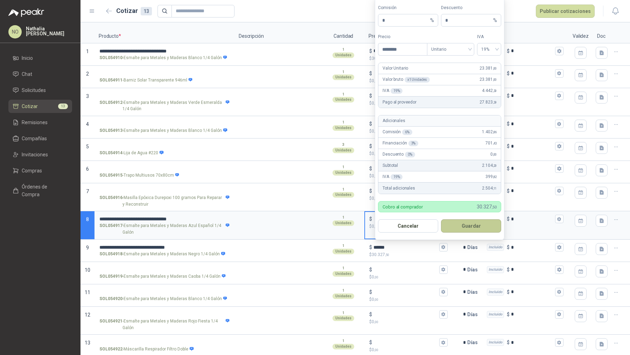
type input "********"
click at [461, 227] on button "Guardar" at bounding box center [471, 226] width 60 height 13
type input "******"
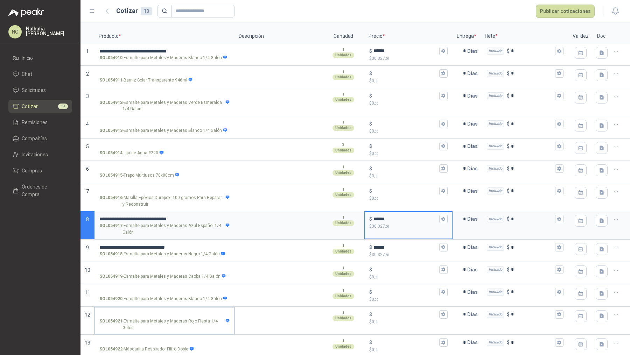
click at [199, 312] on input "SOL054921 - Esmalte para Metales y Maderas Rojo Fiesta 1/4 Galón" at bounding box center [164, 314] width 130 height 5
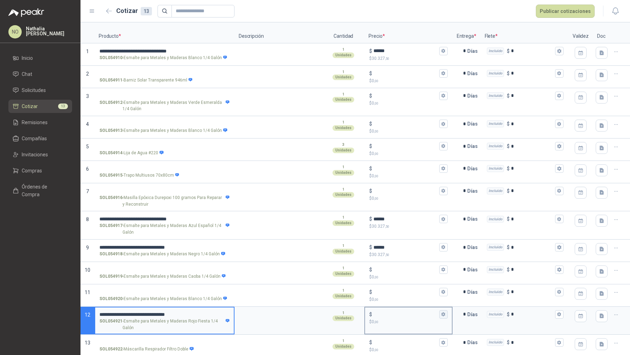
click at [443, 314] on button "$ $ 0 ,00" at bounding box center [444, 315] width 8 height 8
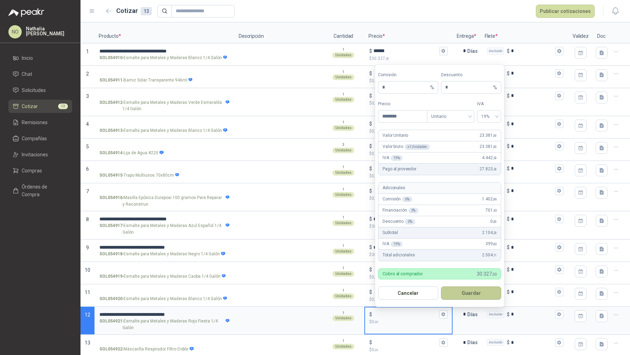
type input "********"
click at [479, 293] on button "Guardar" at bounding box center [471, 293] width 60 height 13
type input "******"
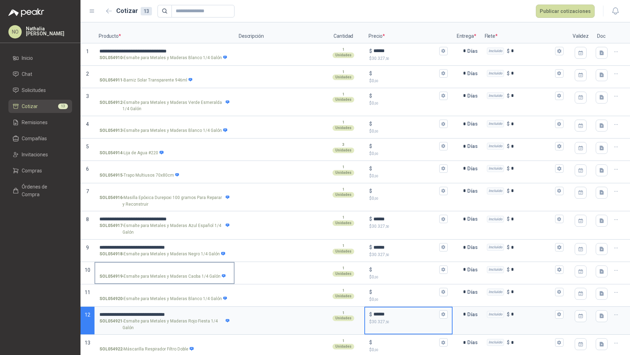
click at [189, 269] on input "SOL054919 - Esmalte para Metales y [PERSON_NAME] 1/4 Galón" at bounding box center [164, 270] width 130 height 5
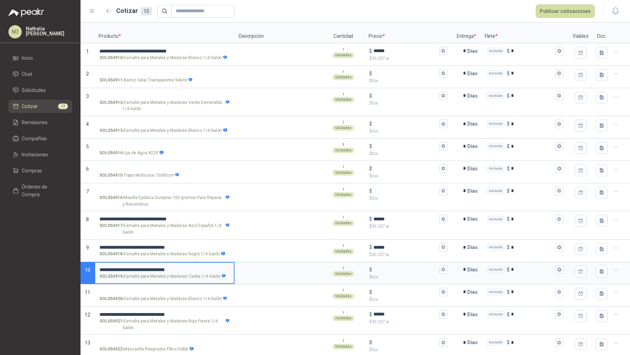
click at [177, 268] on input "**********" at bounding box center [164, 270] width 130 height 5
click at [197, 269] on input "**********" at bounding box center [164, 270] width 130 height 5
type input "**********"
click at [442, 268] on icon "button" at bounding box center [444, 270] width 4 height 4
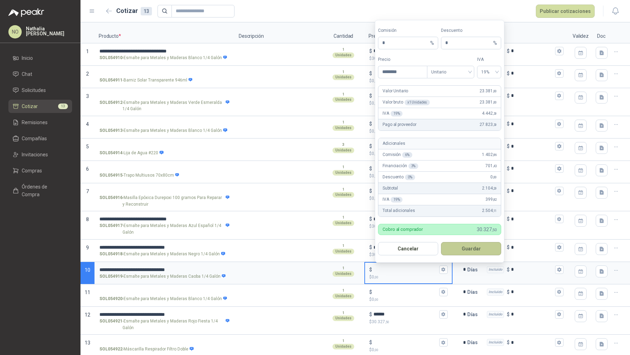
type input "********"
click at [491, 249] on button "Guardar" at bounding box center [471, 248] width 60 height 13
type input "******"
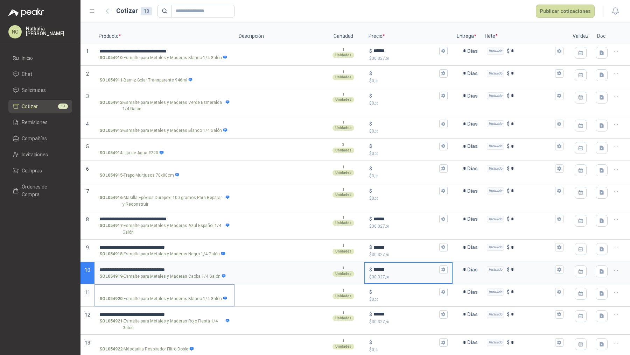
click at [197, 290] on input "SOL054920 - Esmalte para Metales y Maderas Blanco 1/4 Galón" at bounding box center [164, 292] width 130 height 5
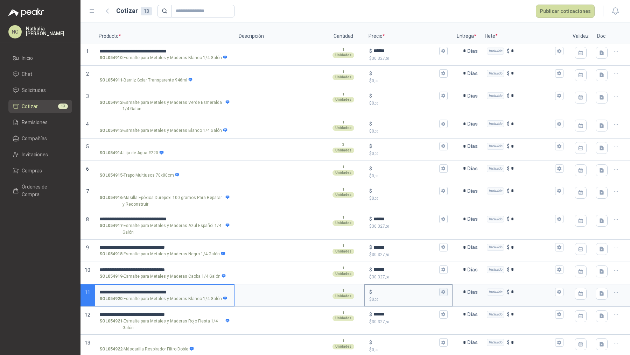
click at [442, 291] on button "$ $ 0 ,00" at bounding box center [444, 292] width 8 height 8
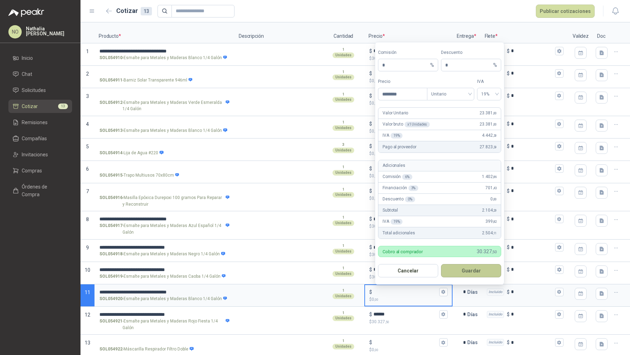
type input "********"
click at [476, 270] on button "Guardar" at bounding box center [471, 270] width 60 height 13
type input "******"
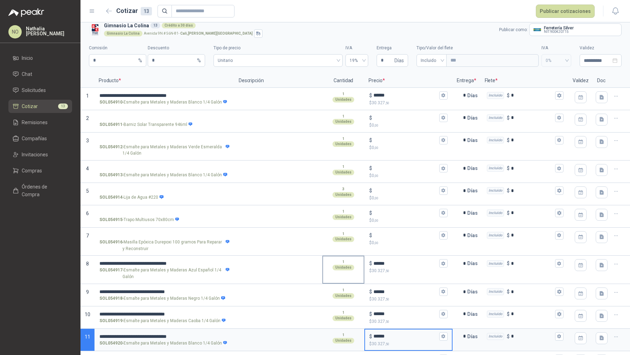
scroll to position [0, 0]
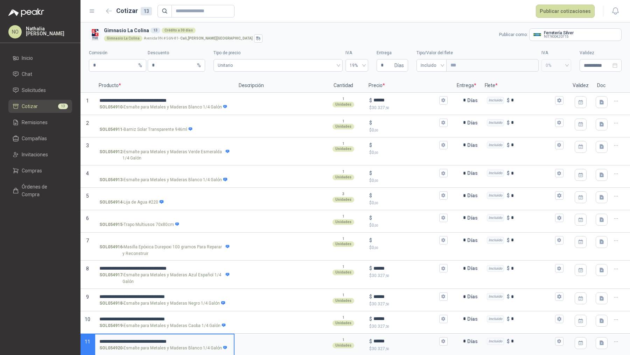
drag, startPoint x: 101, startPoint y: 339, endPoint x: 118, endPoint y: 338, distance: 17.2
click at [118, 339] on input "**********" at bounding box center [164, 341] width 130 height 5
click at [101, 339] on input "**********" at bounding box center [164, 341] width 130 height 5
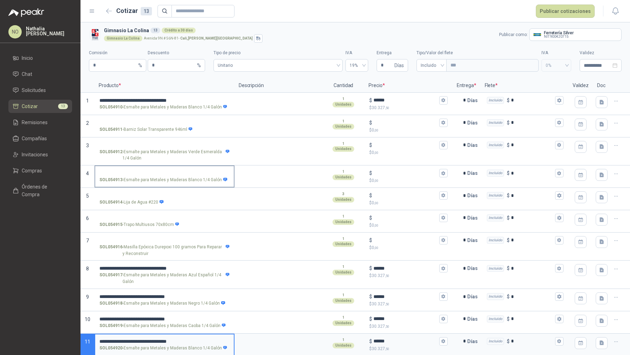
click at [163, 177] on p "SOL054913 - Esmalte para Metales y Maderas Blanco 1/4 Galón" at bounding box center [163, 180] width 128 height 7
click at [163, 176] on input "SOL054913 - Esmalte para Metales y Maderas Blanco 1/4 Galón" at bounding box center [164, 173] width 130 height 5
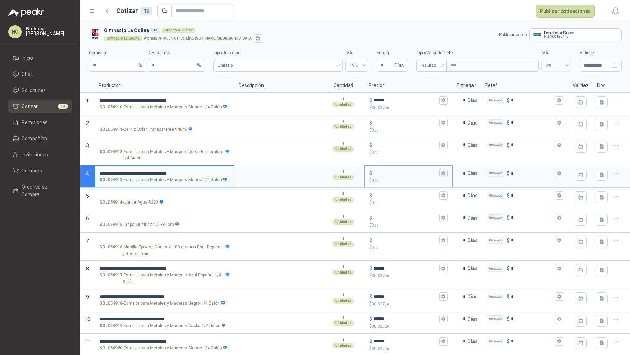
click at [442, 173] on button "$ $ 0 ,00" at bounding box center [444, 173] width 8 height 8
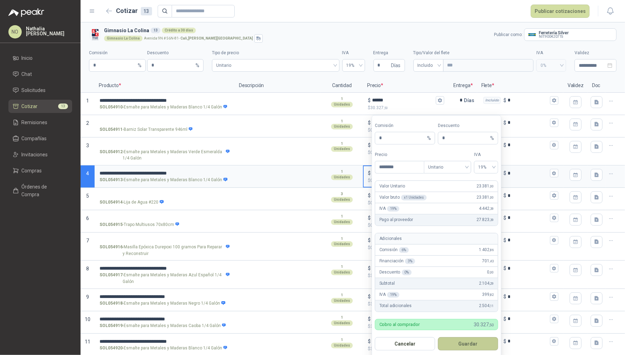
type input "********"
click at [473, 342] on button "Guardar" at bounding box center [468, 344] width 60 height 13
type input "******"
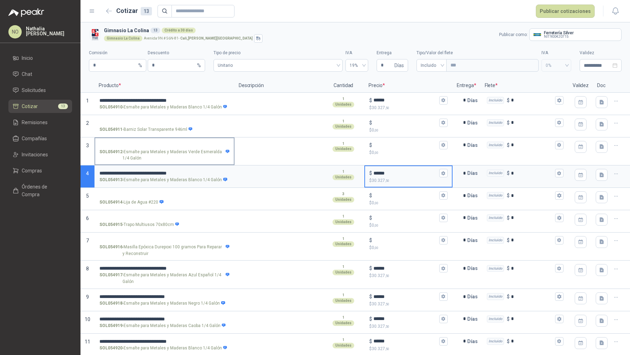
click at [159, 144] on input "SOL054912 - Esmalte para Metales y Maderas Verde Esmeralda 1/4 Galón" at bounding box center [164, 145] width 130 height 5
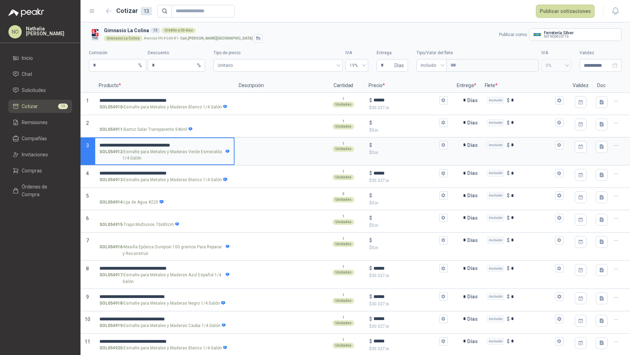
click at [212, 143] on input "**********" at bounding box center [164, 145] width 130 height 5
type input "**********"
click at [442, 144] on icon "button" at bounding box center [444, 145] width 4 height 4
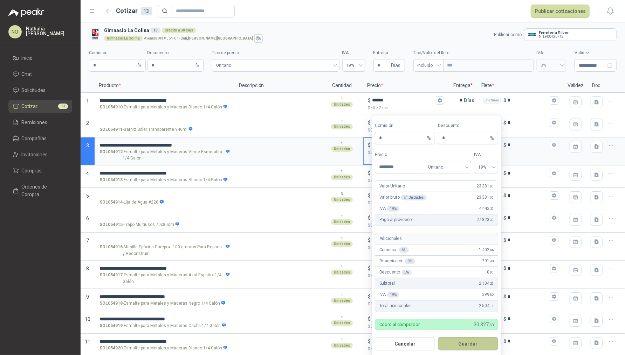
type input "********"
click at [473, 343] on button "Guardar" at bounding box center [468, 344] width 60 height 13
type input "******"
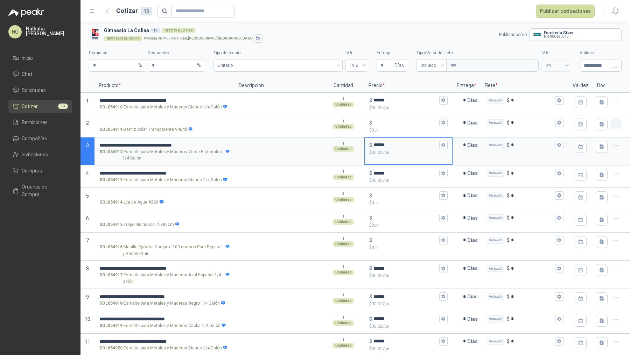
click at [615, 123] on icon "button" at bounding box center [616, 123] width 3 height 0
click at [578, 106] on button "Eliminar cotización" at bounding box center [586, 106] width 53 height 11
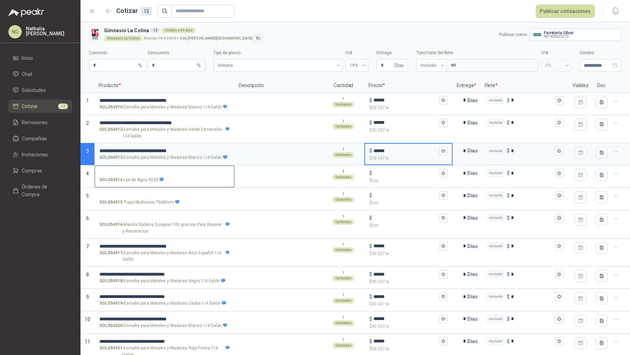
click at [154, 171] on input "SOL054914 - Lija de Agua #220" at bounding box center [164, 173] width 130 height 5
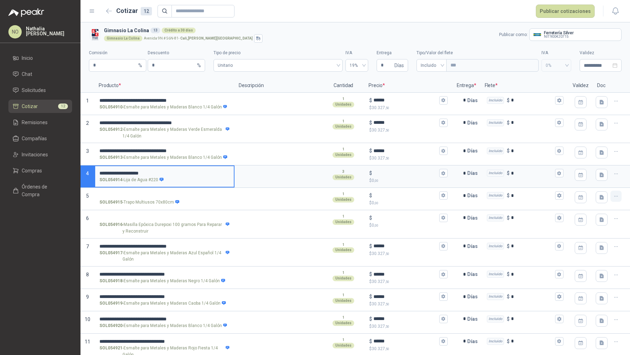
click at [614, 196] on icon "button" at bounding box center [617, 197] width 6 height 6
click at [594, 182] on button "Eliminar cotización" at bounding box center [586, 179] width 53 height 11
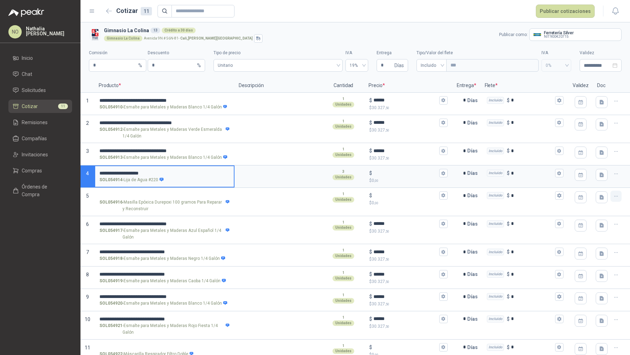
click at [614, 197] on icon "button" at bounding box center [617, 197] width 6 height 6
click at [589, 182] on button "Eliminar cotización" at bounding box center [586, 179] width 53 height 11
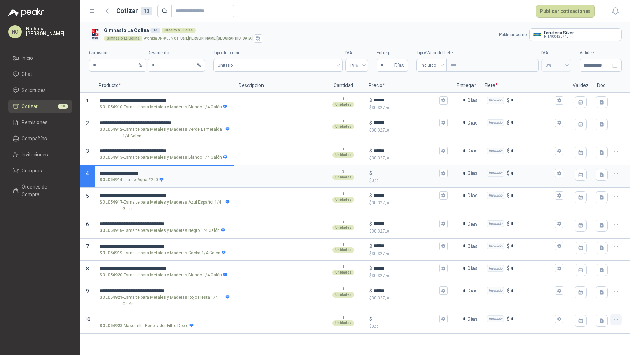
click at [619, 320] on button "button" at bounding box center [616, 319] width 11 height 11
click at [605, 301] on button "Eliminar cotización" at bounding box center [591, 302] width 53 height 11
click at [443, 174] on icon "button" at bounding box center [444, 173] width 4 height 4
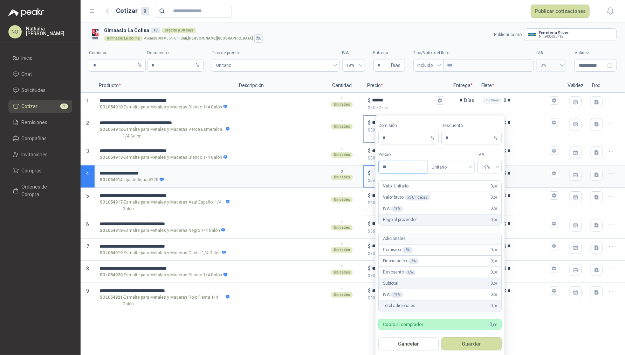
type input "*"
type input "*******"
click at [472, 338] on button "Guardar" at bounding box center [471, 344] width 60 height 13
type input "*****"
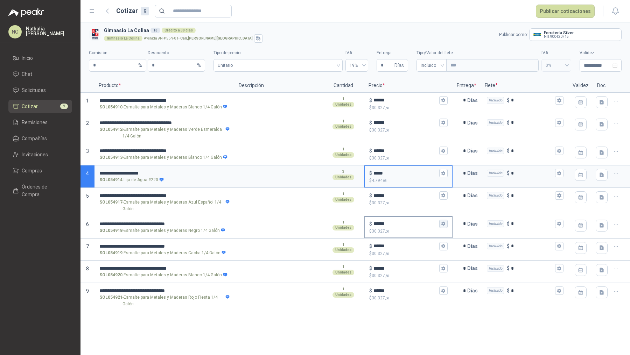
click at [442, 221] on button "$ ****** $ 30.327 ,50" at bounding box center [444, 224] width 8 height 8
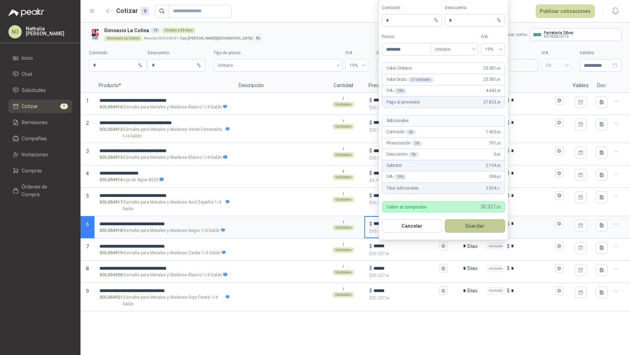
click at [469, 221] on button "Guardar" at bounding box center [475, 226] width 60 height 13
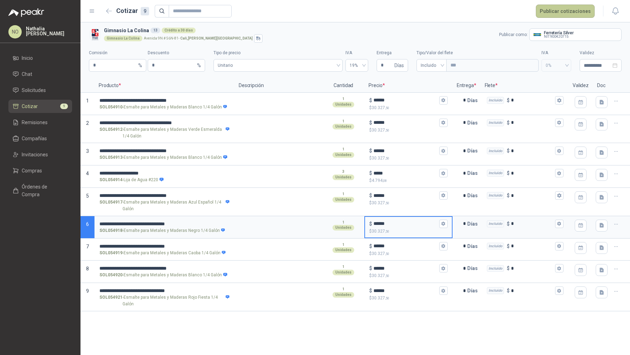
click at [559, 12] on button "Publicar cotizaciones" at bounding box center [565, 11] width 59 height 13
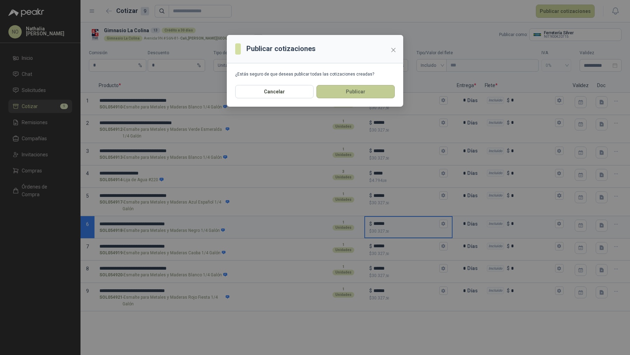
click at [374, 93] on button "Publicar" at bounding box center [356, 91] width 78 height 13
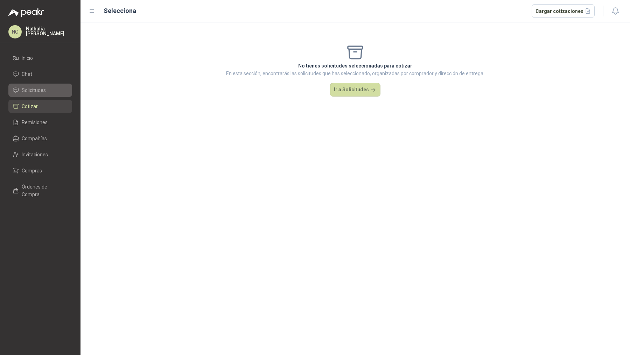
click at [39, 89] on span "Solicitudes" at bounding box center [34, 91] width 24 height 8
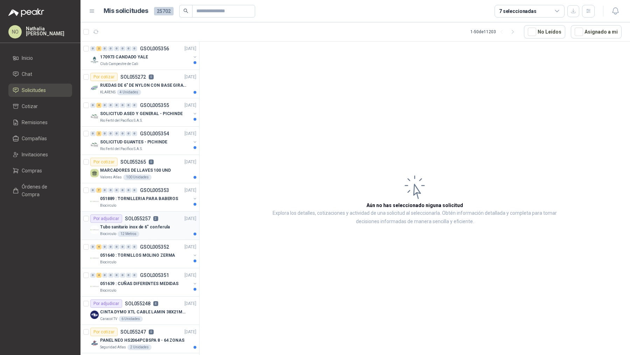
click at [148, 224] on p "Tubo sanitario inox de 6" con ferula" at bounding box center [135, 227] width 70 height 7
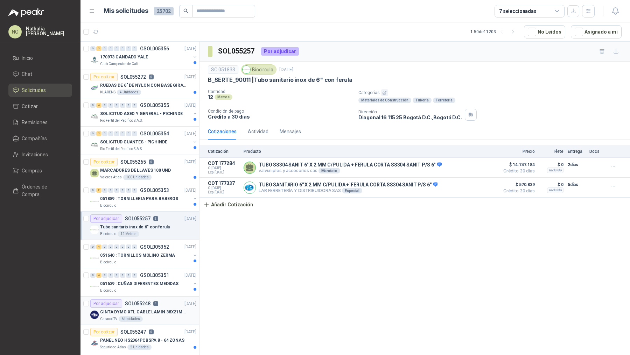
click at [148, 304] on p "SOL055248" at bounding box center [138, 304] width 26 height 5
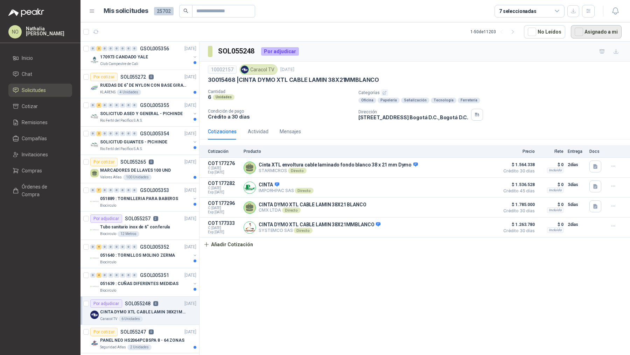
click at [591, 32] on button "Asignado a mi" at bounding box center [596, 31] width 51 height 13
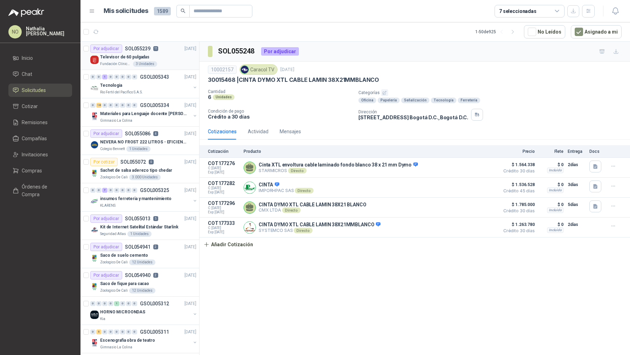
click at [144, 53] on div "Televisor de 60 pulgadas" at bounding box center [148, 57] width 96 height 8
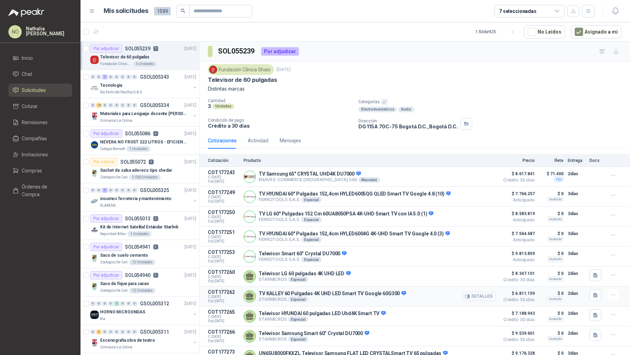
scroll to position [41, 0]
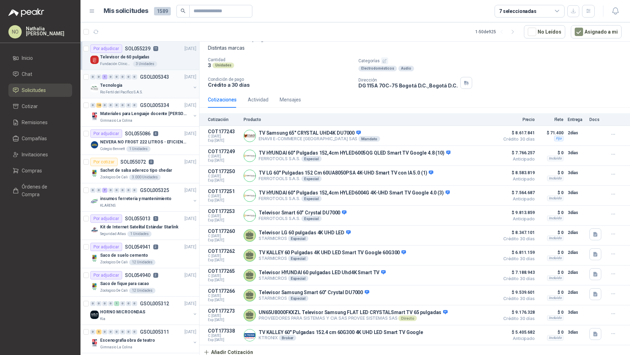
click at [155, 90] on div "Rio Fertil del Pacífico S.A.S." at bounding box center [145, 93] width 91 height 6
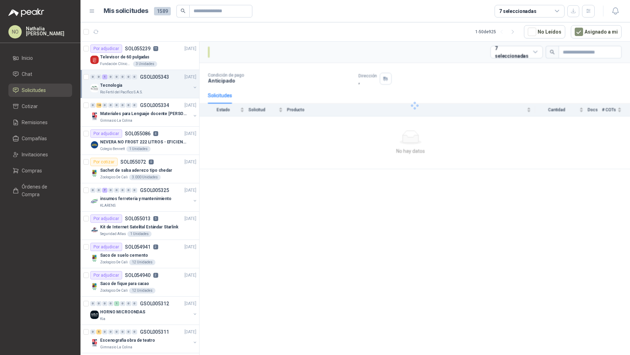
click at [155, 90] on div "Rio Fertil del Pacífico S.A.S." at bounding box center [145, 93] width 91 height 6
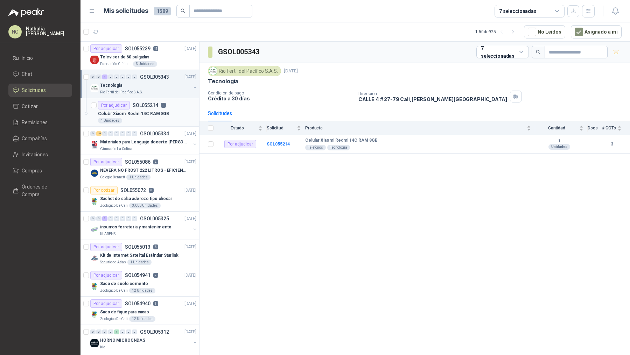
click at [166, 114] on div "Celular Xiaomi Redmi 14C RAM 8GB" at bounding box center [147, 114] width 98 height 8
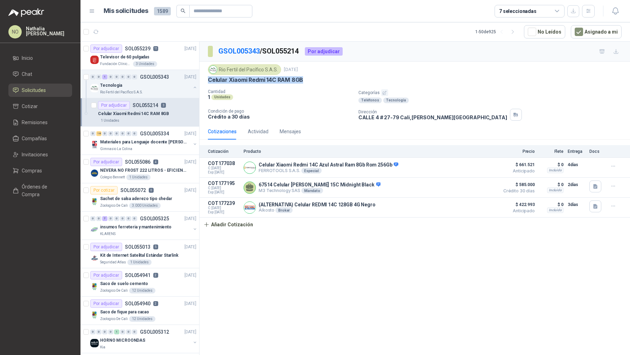
drag, startPoint x: 207, startPoint y: 80, endPoint x: 314, endPoint y: 80, distance: 107.2
click at [314, 80] on div "Rio Fertil [PERSON_NAME] S.A.S. [DATE] Celular Xiaomi Redmi 14C RAM 8GB Cantida…" at bounding box center [415, 93] width 431 height 62
copy p "Celular Xiaomi Redmi 14C RAM 8GB"
drag, startPoint x: 210, startPoint y: 79, endPoint x: 315, endPoint y: 79, distance: 105.1
click at [315, 79] on div "Celular Xiaomi Redmi 14C RAM 8GB" at bounding box center [415, 79] width 414 height 7
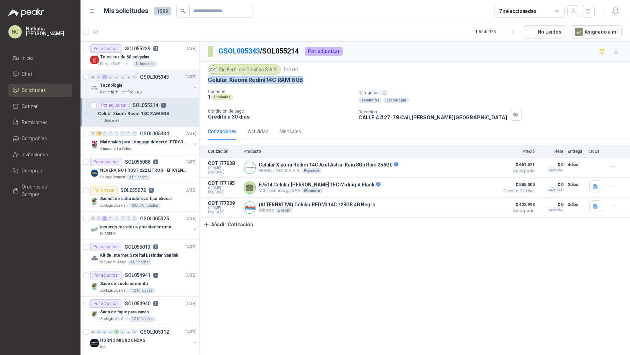
copy p "Celular Xiaomi Redmi 14C RAM 8GB"
click at [208, 79] on p "Celular Xiaomi Redmi 14C RAM 8GB" at bounding box center [255, 79] width 95 height 7
drag, startPoint x: 248, startPoint y: 79, endPoint x: 306, endPoint y: 78, distance: 57.4
click at [306, 79] on div "Celular Xiaomi Redmi 14C RAM 8GB" at bounding box center [415, 79] width 414 height 7
copy p "Redmi 14C RAM 8GB"
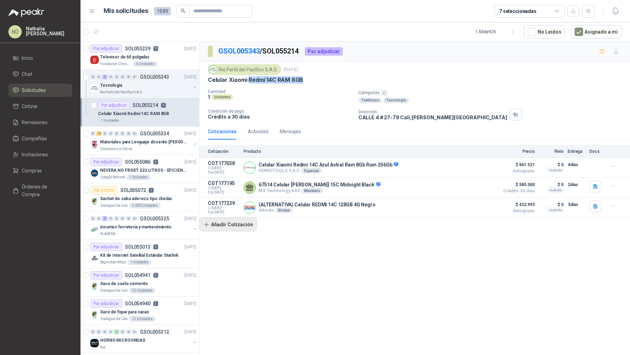
click at [224, 229] on button "Añadir Cotización" at bounding box center [228, 225] width 57 height 14
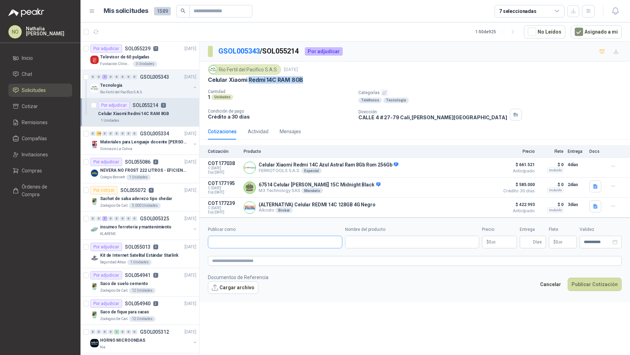
click at [242, 237] on input "Publicar como" at bounding box center [275, 242] width 134 height 12
type input "**********"
click at [249, 257] on div "Homecenter NIT : 800242106" at bounding box center [275, 258] width 123 height 8
type input "**********"
click at [362, 242] on input "Nombre del producto" at bounding box center [412, 242] width 134 height 13
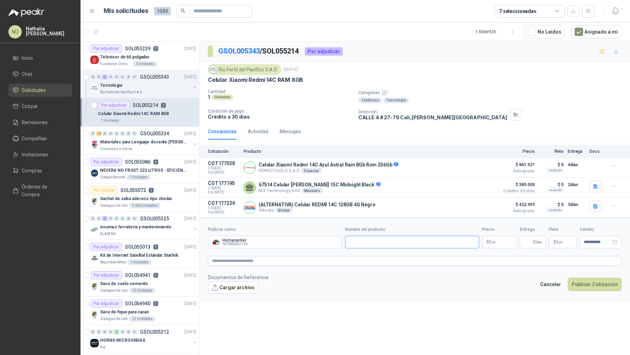
paste input "**********"
type input "**********"
click at [498, 241] on p "$ 0 ,00" at bounding box center [499, 242] width 35 height 13
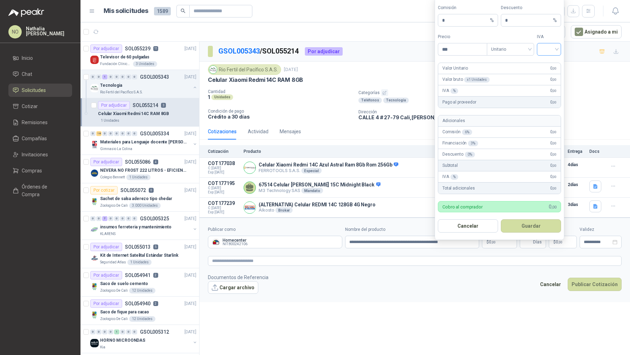
click at [549, 49] on input "search" at bounding box center [549, 48] width 16 height 11
click at [548, 67] on div "19%" at bounding box center [549, 65] width 13 height 8
click at [509, 51] on span "Unitario" at bounding box center [510, 49] width 39 height 11
click at [513, 72] on div "Unitario con IVA" at bounding box center [511, 76] width 44 height 11
click at [455, 50] on input "***" at bounding box center [462, 49] width 49 height 12
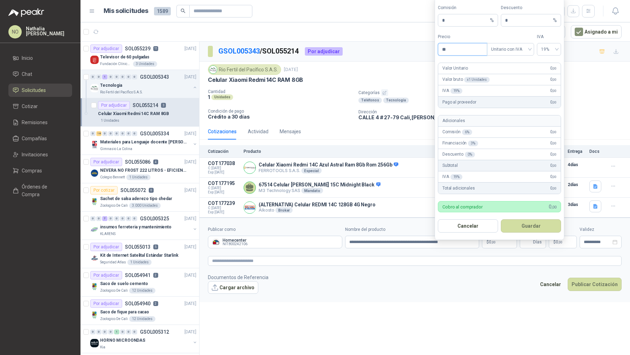
type input "*"
type input "*********"
click at [518, 19] on input "*" at bounding box center [528, 20] width 47 height 12
type input "*"
click at [531, 228] on button "Guardar" at bounding box center [531, 226] width 60 height 13
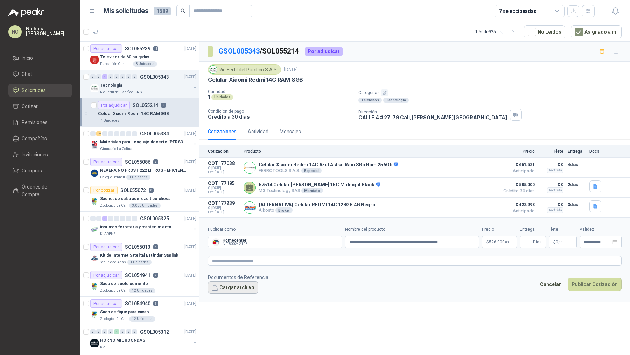
click at [241, 282] on button "Cargar archivo" at bounding box center [233, 288] width 50 height 13
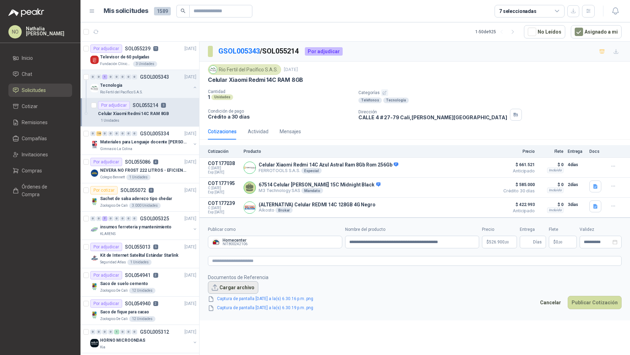
click at [230, 285] on button "Cargar archivo" at bounding box center [233, 288] width 50 height 13
click at [233, 284] on button "Cargar archivo" at bounding box center [233, 288] width 50 height 13
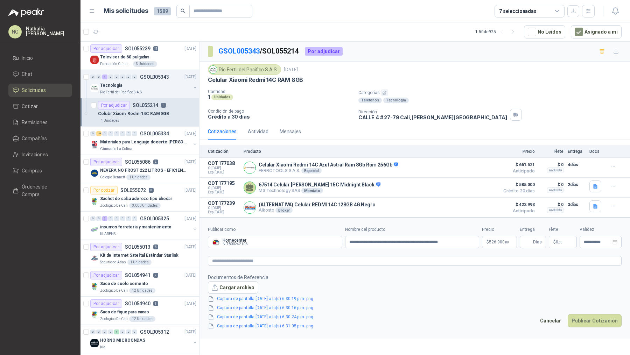
click at [559, 242] on span ",00" at bounding box center [561, 243] width 4 height 4
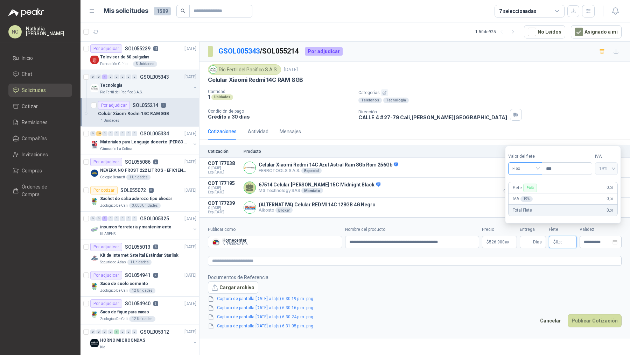
click at [528, 169] on span "Flex" at bounding box center [526, 169] width 26 height 11
click at [522, 206] on div "Fijo" at bounding box center [525, 207] width 23 height 8
click at [561, 169] on input "***" at bounding box center [567, 169] width 50 height 12
type input "*"
type input "*******"
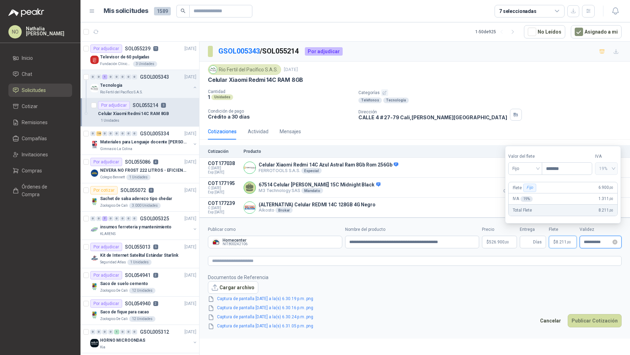
click at [589, 240] on input "**********" at bounding box center [597, 242] width 27 height 5
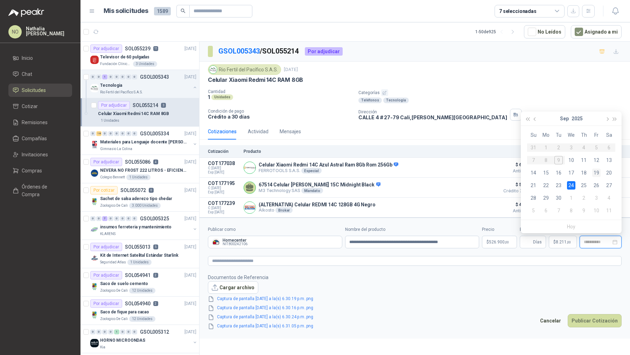
type input "**********"
click at [599, 173] on div "19" at bounding box center [597, 173] width 8 height 8
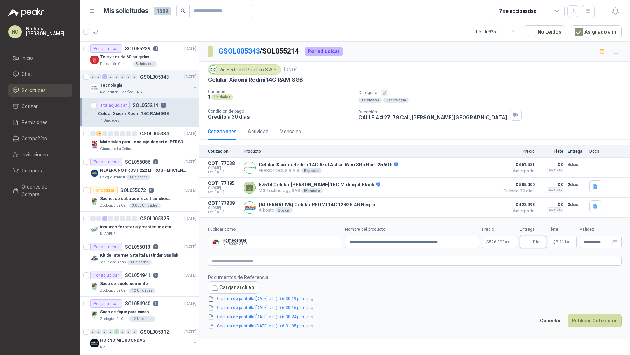
click at [527, 238] on input "Entrega" at bounding box center [528, 242] width 8 height 12
type input "*"
click at [292, 296] on link "Captura de pantalla 2025-09-09 a la(s) 6.30.19 p.m..png" at bounding box center [265, 299] width 102 height 7
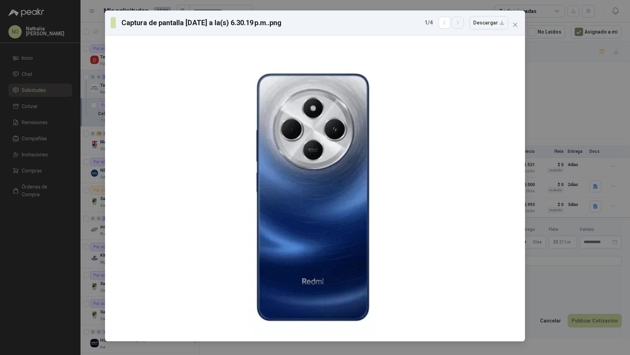
click at [461, 22] on icon "button" at bounding box center [458, 23] width 6 height 6
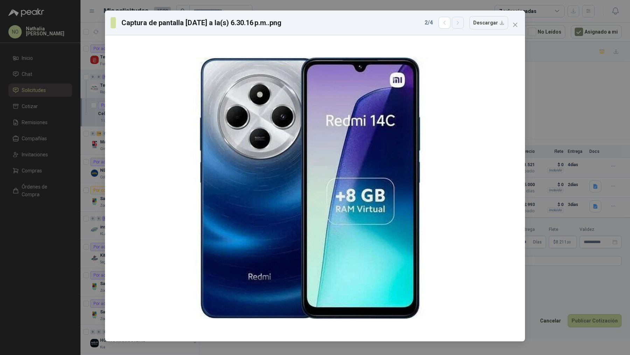
click at [461, 22] on icon "button" at bounding box center [458, 23] width 6 height 6
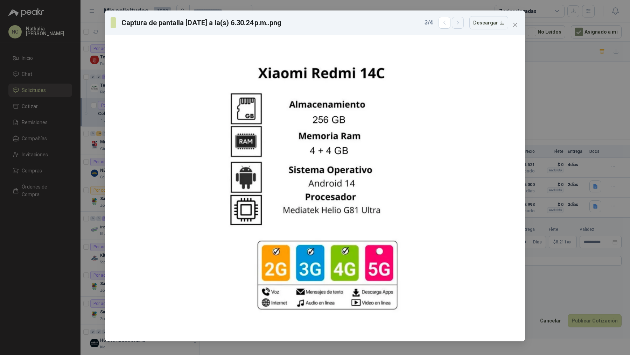
click at [461, 23] on icon "button" at bounding box center [458, 23] width 6 height 6
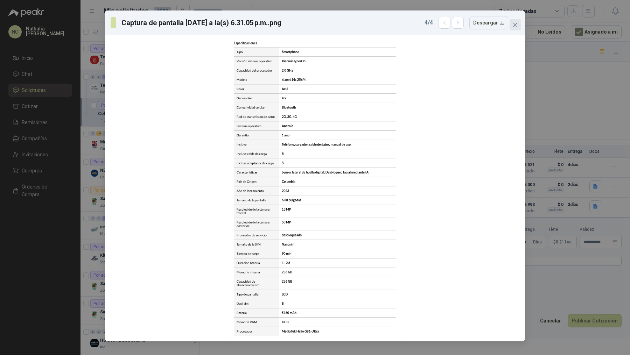
click at [517, 23] on icon "close" at bounding box center [516, 25] width 6 height 6
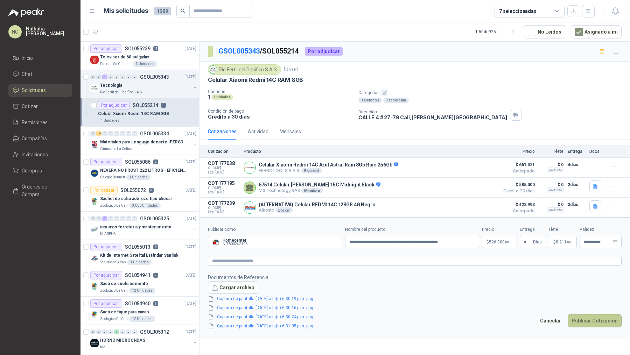
click at [583, 319] on button "Publicar Cotización" at bounding box center [595, 320] width 54 height 13
